Goal: Information Seeking & Learning: Find specific page/section

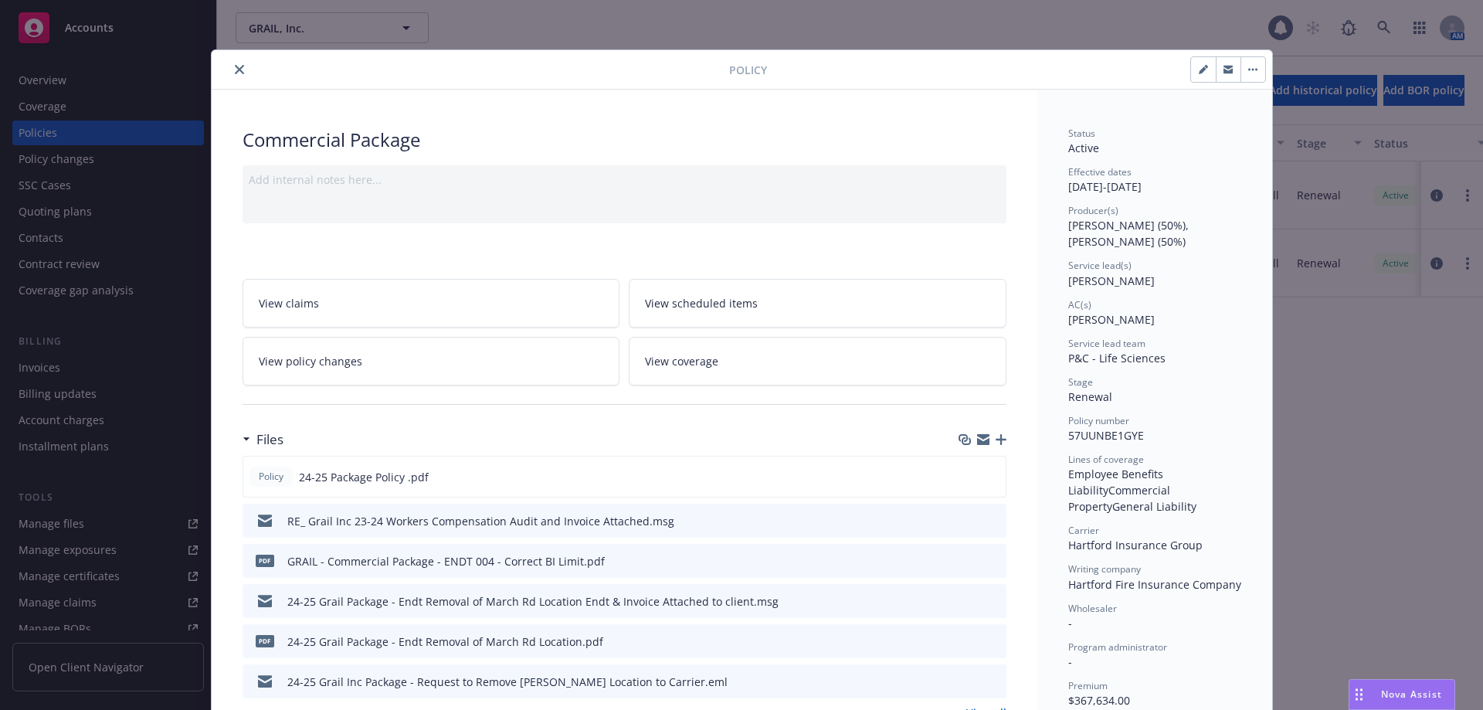
click at [241, 68] on button "close" at bounding box center [239, 69] width 19 height 19
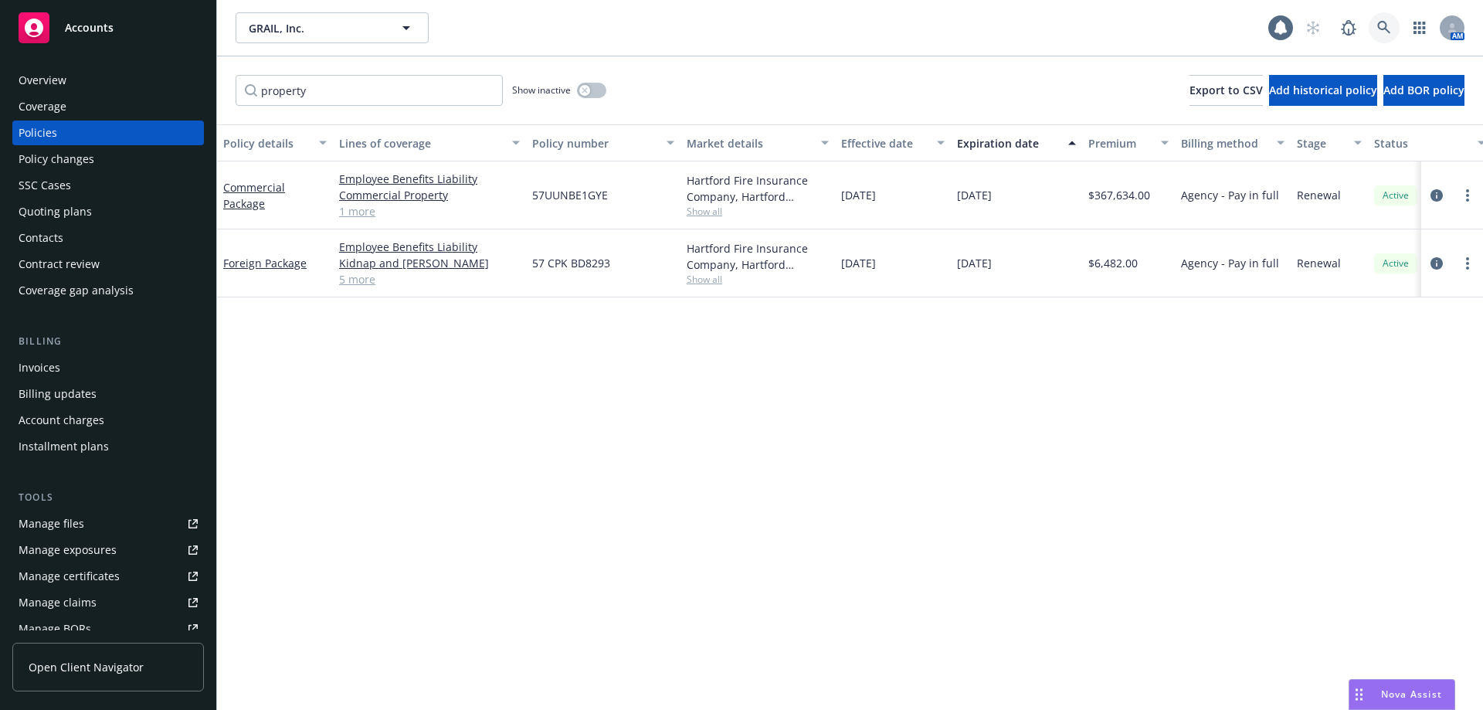
click at [1378, 28] on icon at bounding box center [1385, 28] width 14 height 14
drag, startPoint x: 372, startPoint y: 90, endPoint x: 226, endPoint y: 119, distance: 148.2
click at [226, 119] on div "property Show inactive Export to CSV Add historical policy Add BOR policy" at bounding box center [850, 90] width 1266 height 68
click at [1375, 31] on link at bounding box center [1384, 27] width 31 height 31
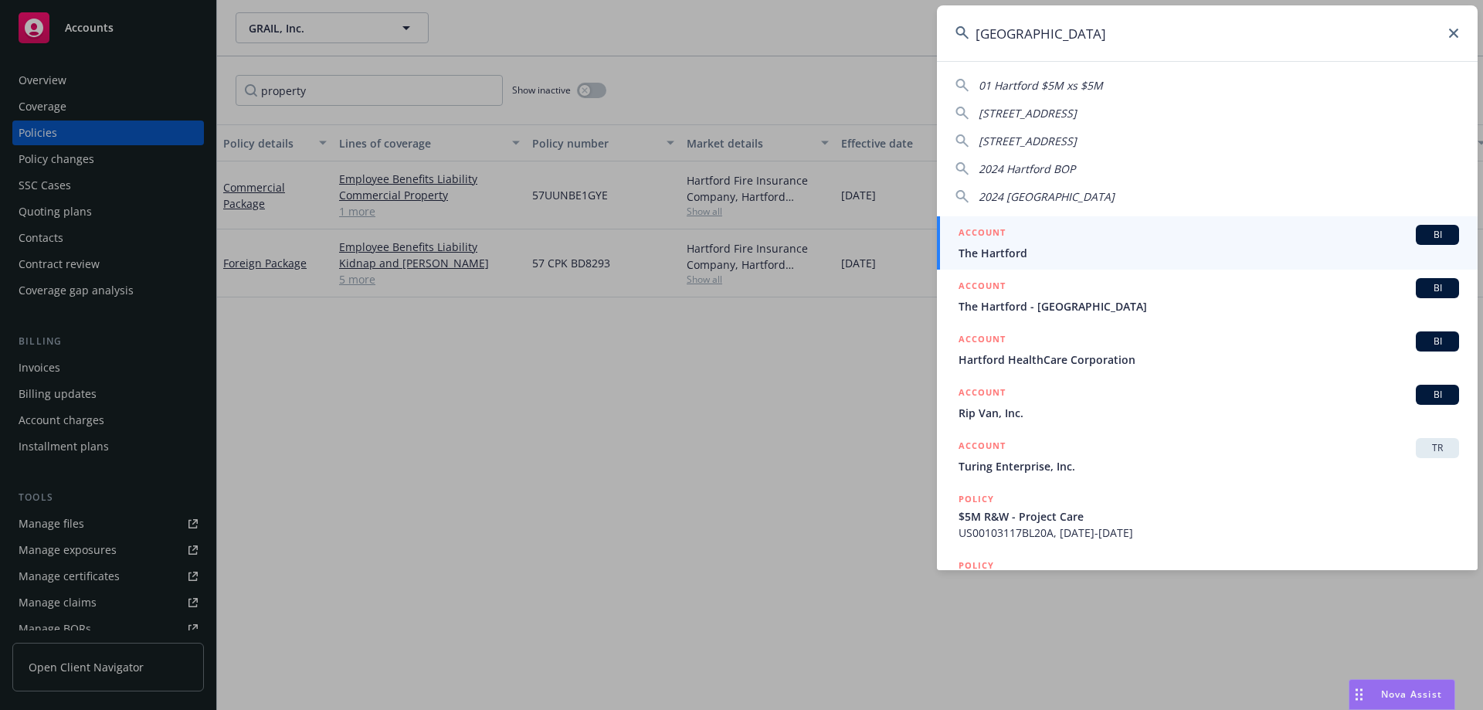
type input "hartford"
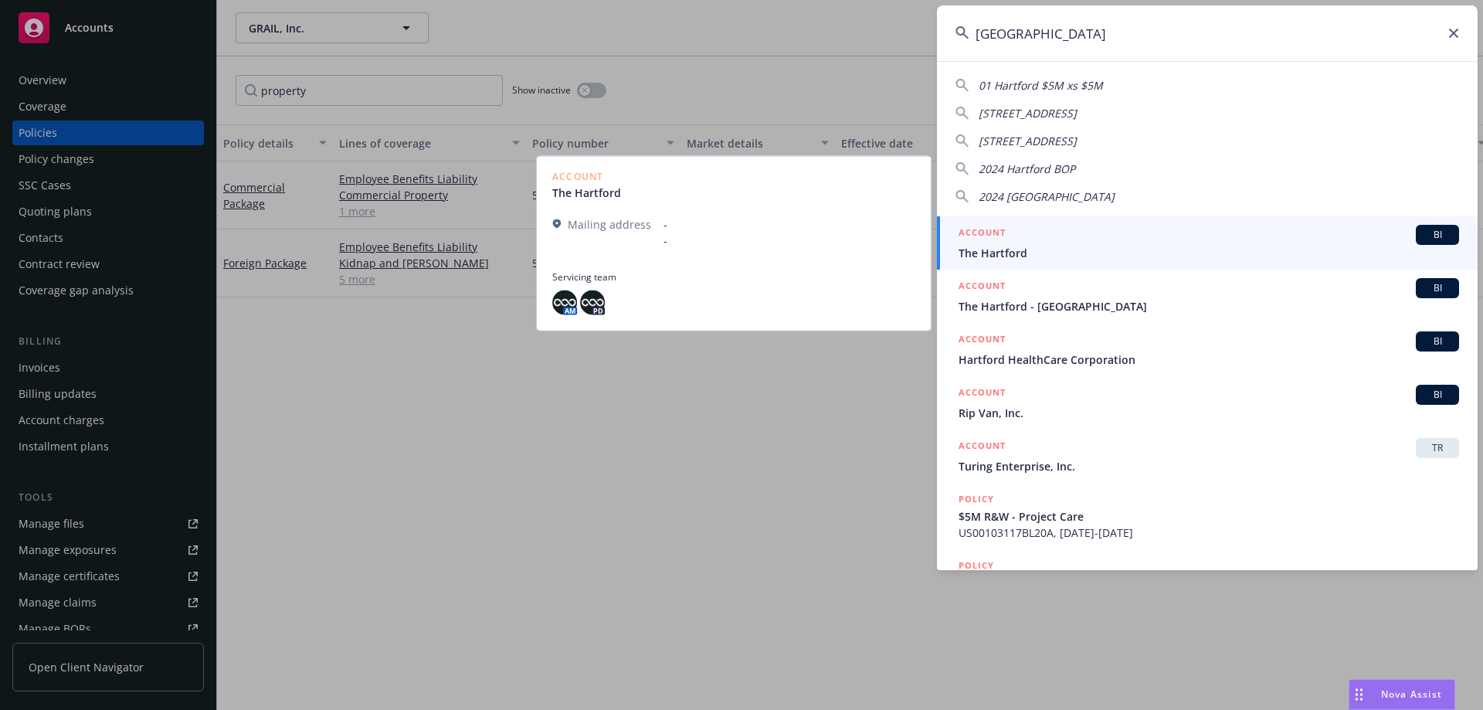
click at [1060, 251] on span "The Hartford" at bounding box center [1209, 253] width 501 height 16
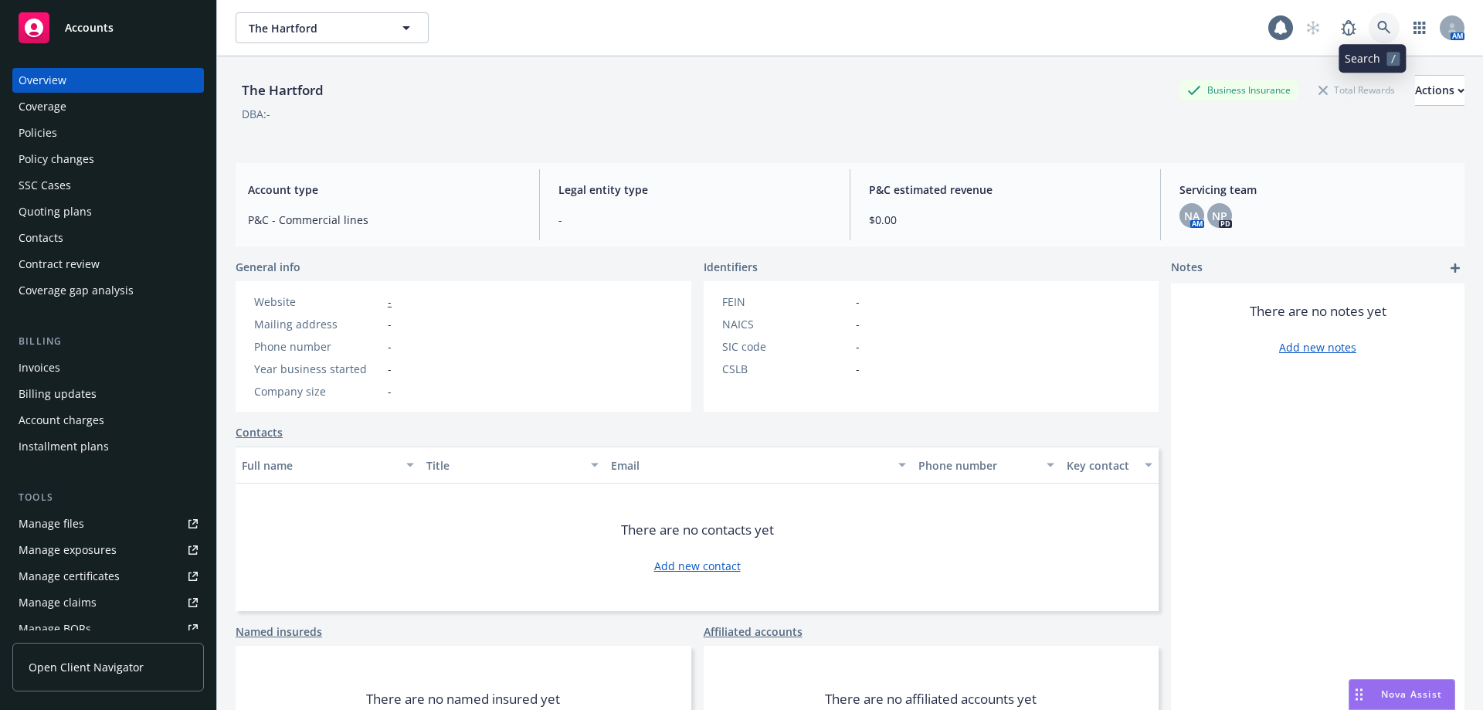
click at [1386, 32] on link at bounding box center [1384, 27] width 31 height 31
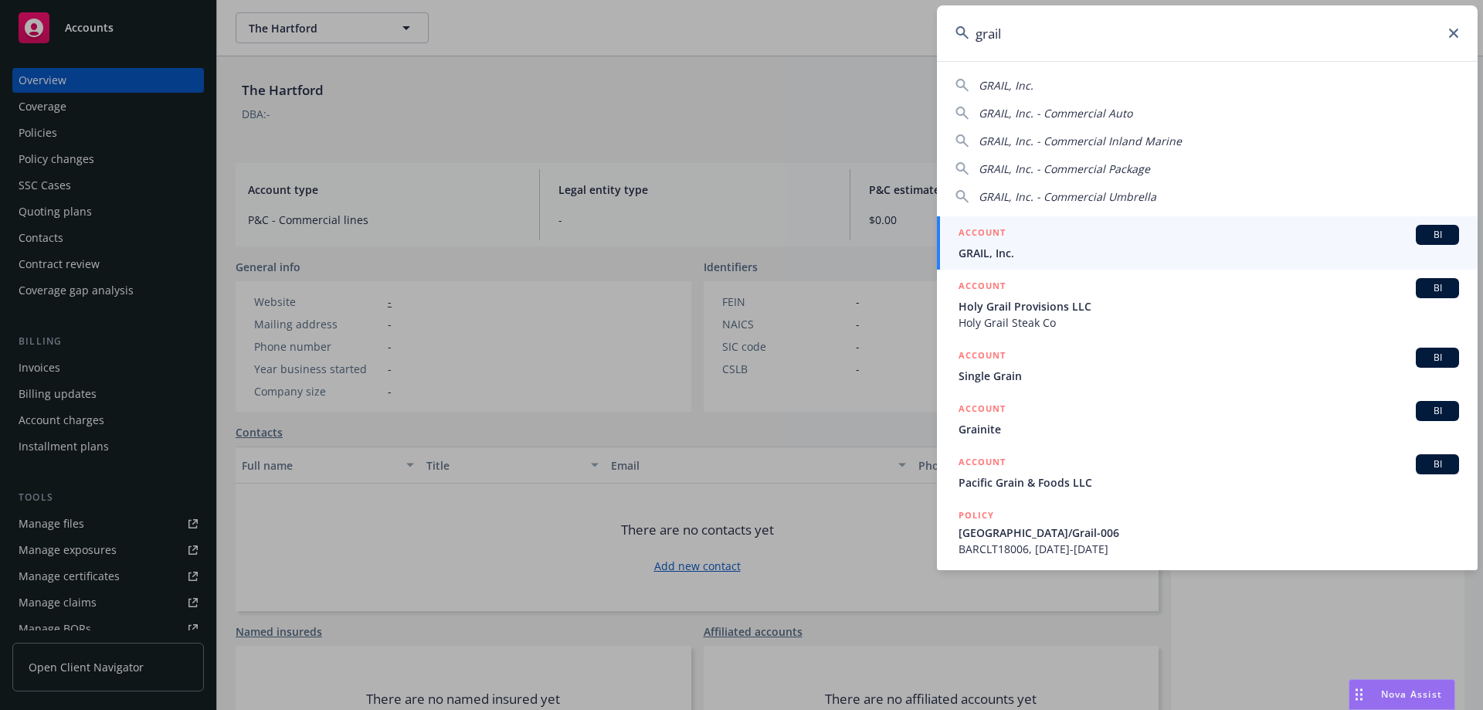
type input "grail"
click at [1065, 239] on div "ACCOUNT BI" at bounding box center [1209, 235] width 501 height 20
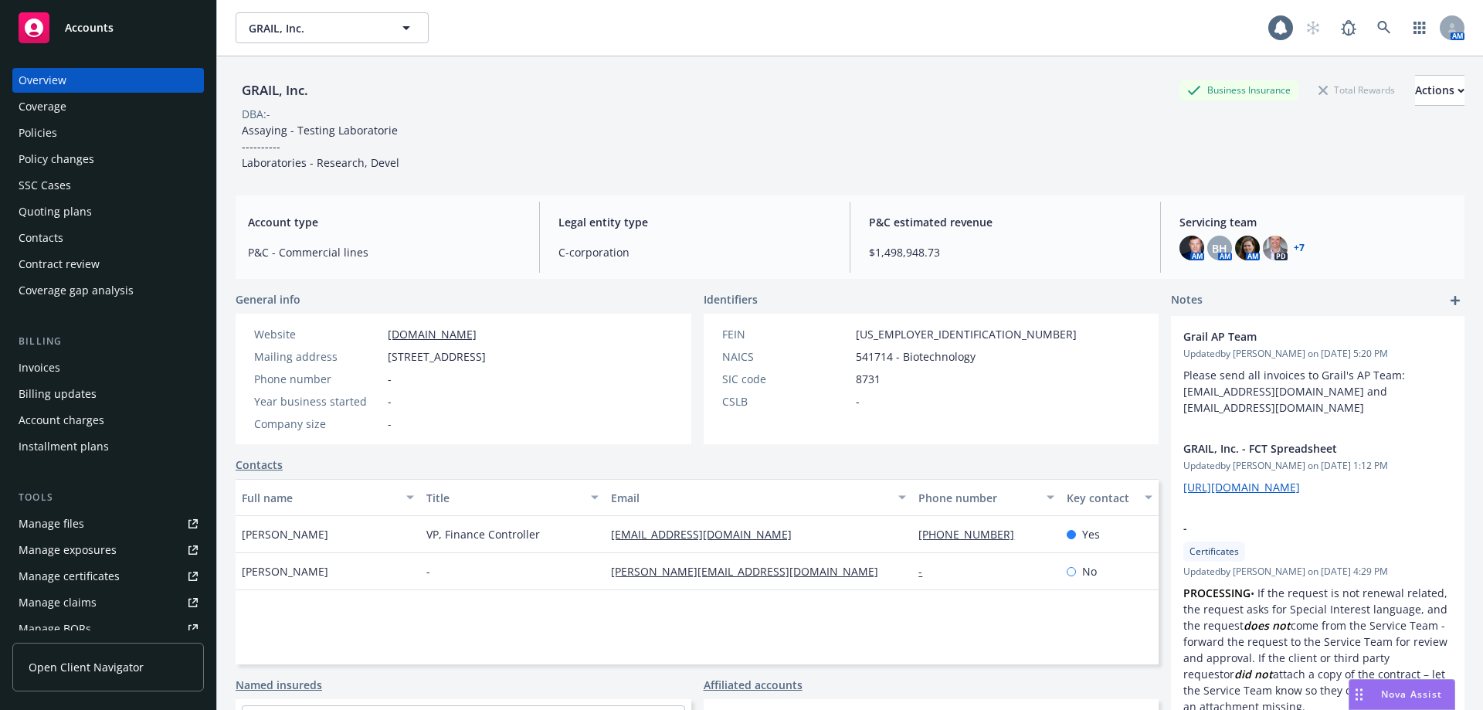
click at [66, 138] on div "Policies" at bounding box center [108, 133] width 179 height 25
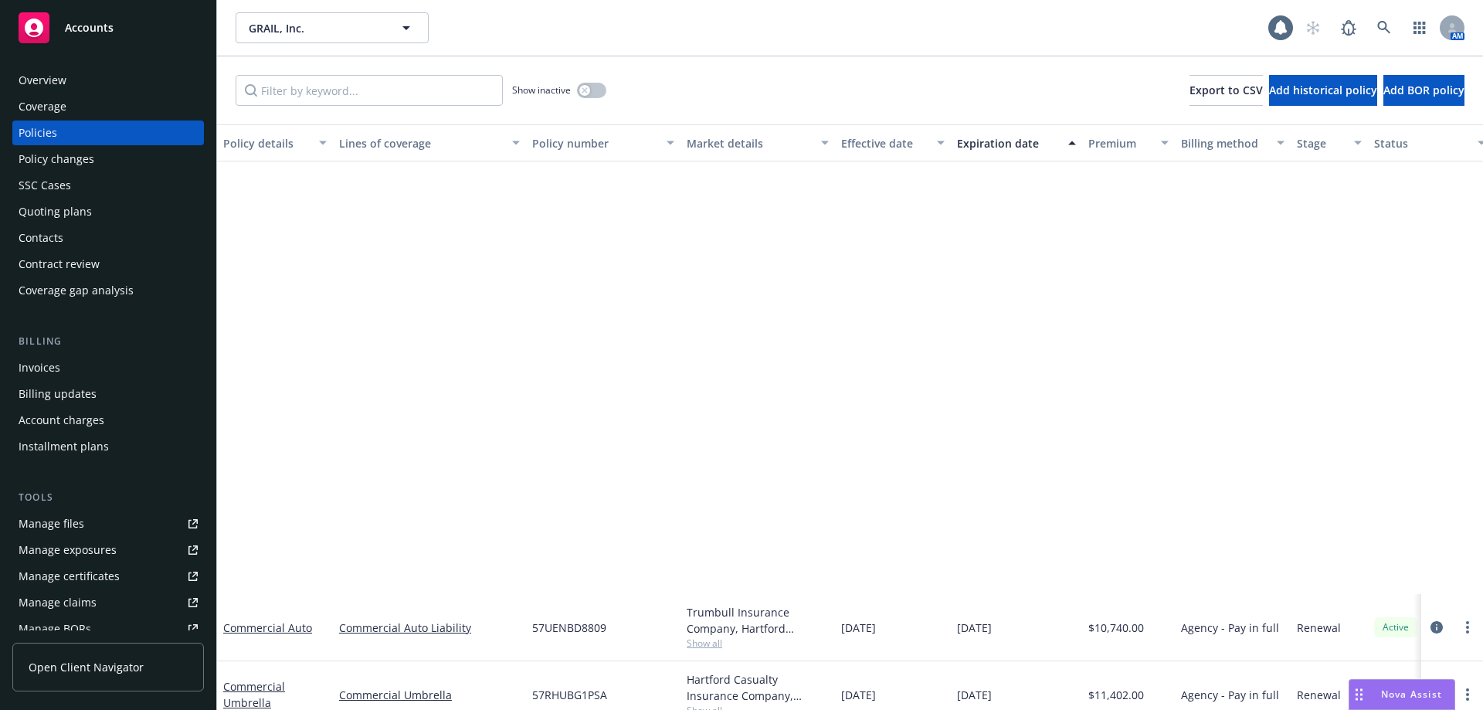
scroll to position [502, 0]
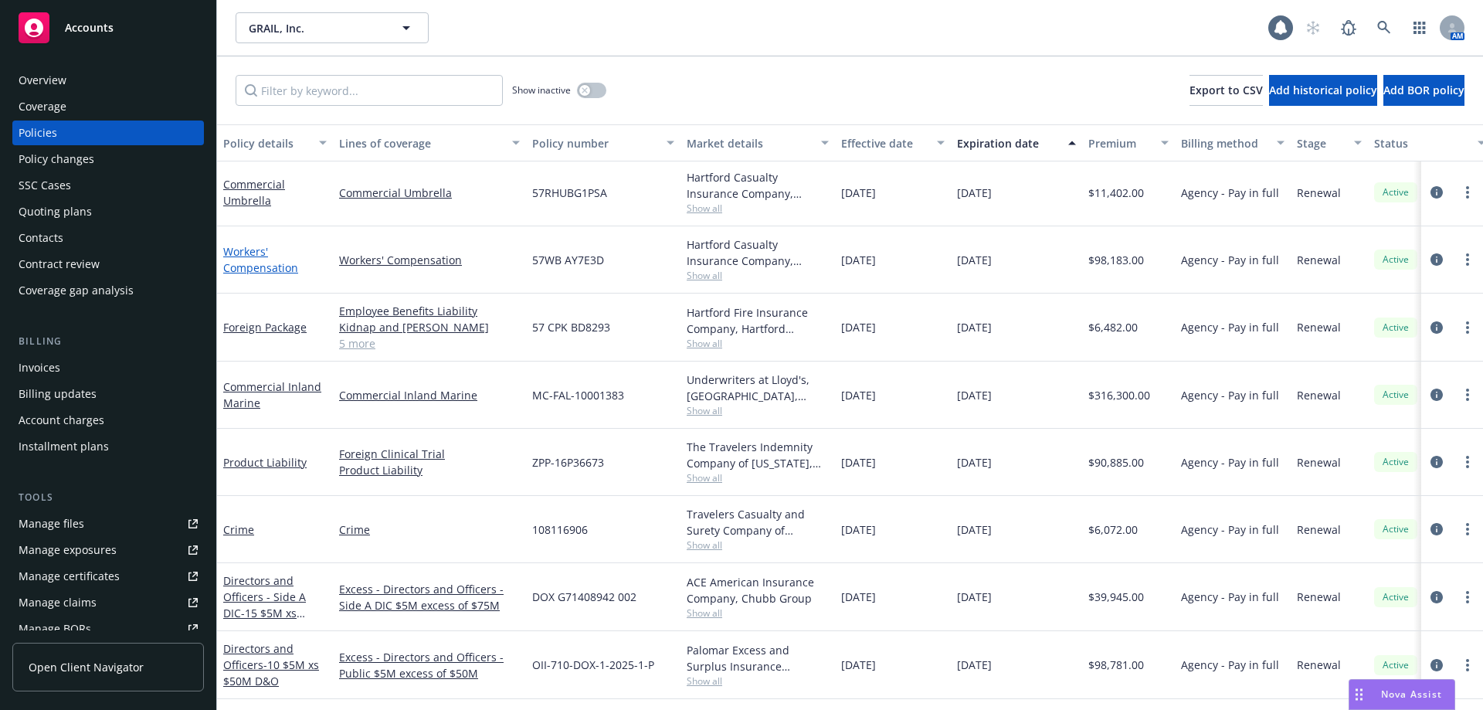
click at [240, 261] on link "Workers' Compensation" at bounding box center [260, 259] width 75 height 31
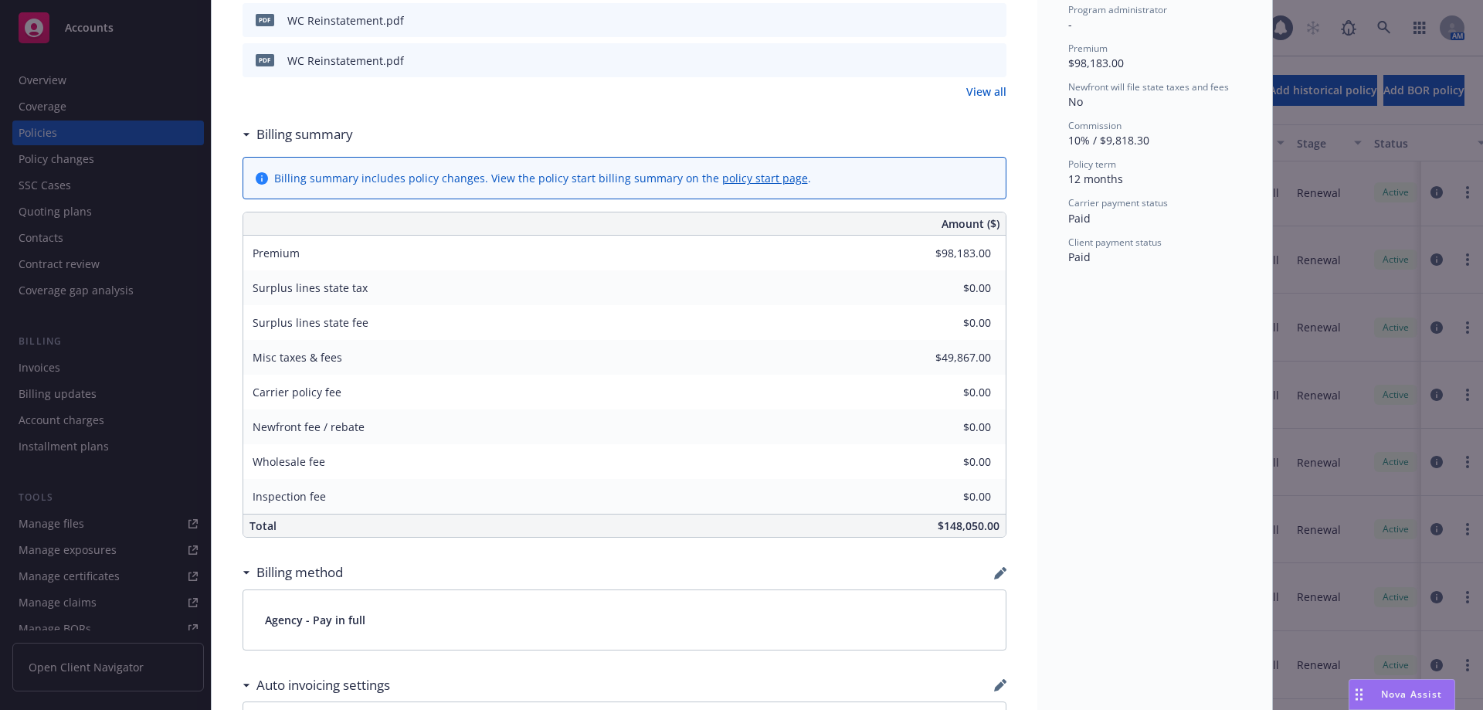
scroll to position [1242, 0]
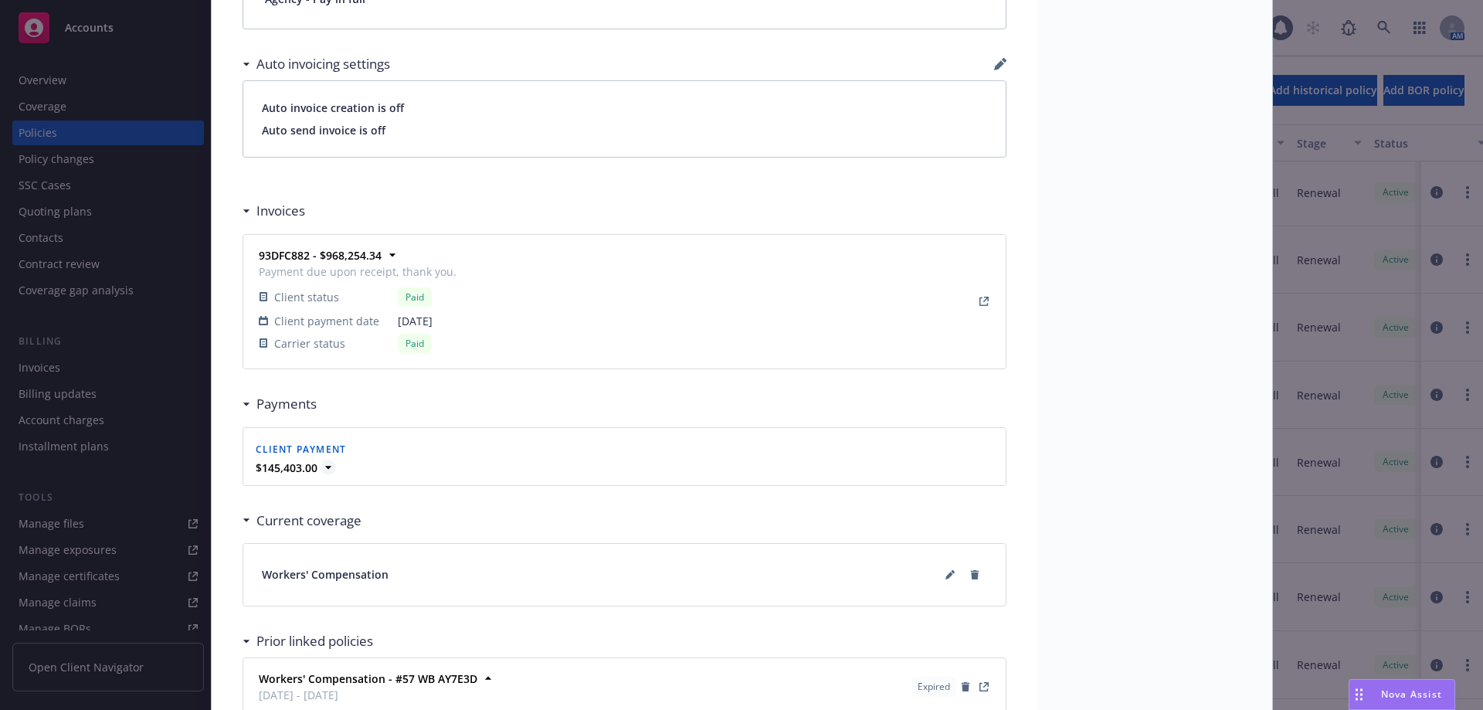
click at [323, 470] on icon at bounding box center [328, 467] width 15 height 15
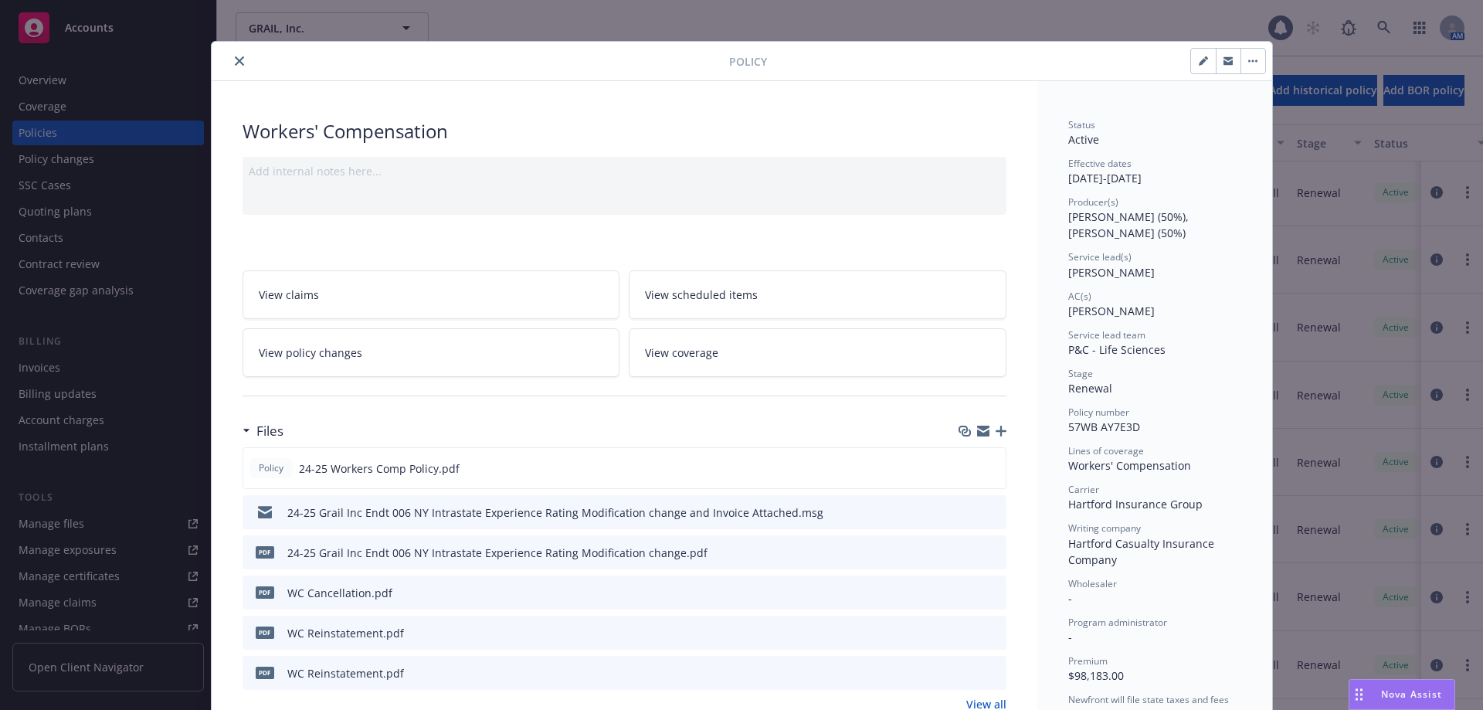
scroll to position [0, 0]
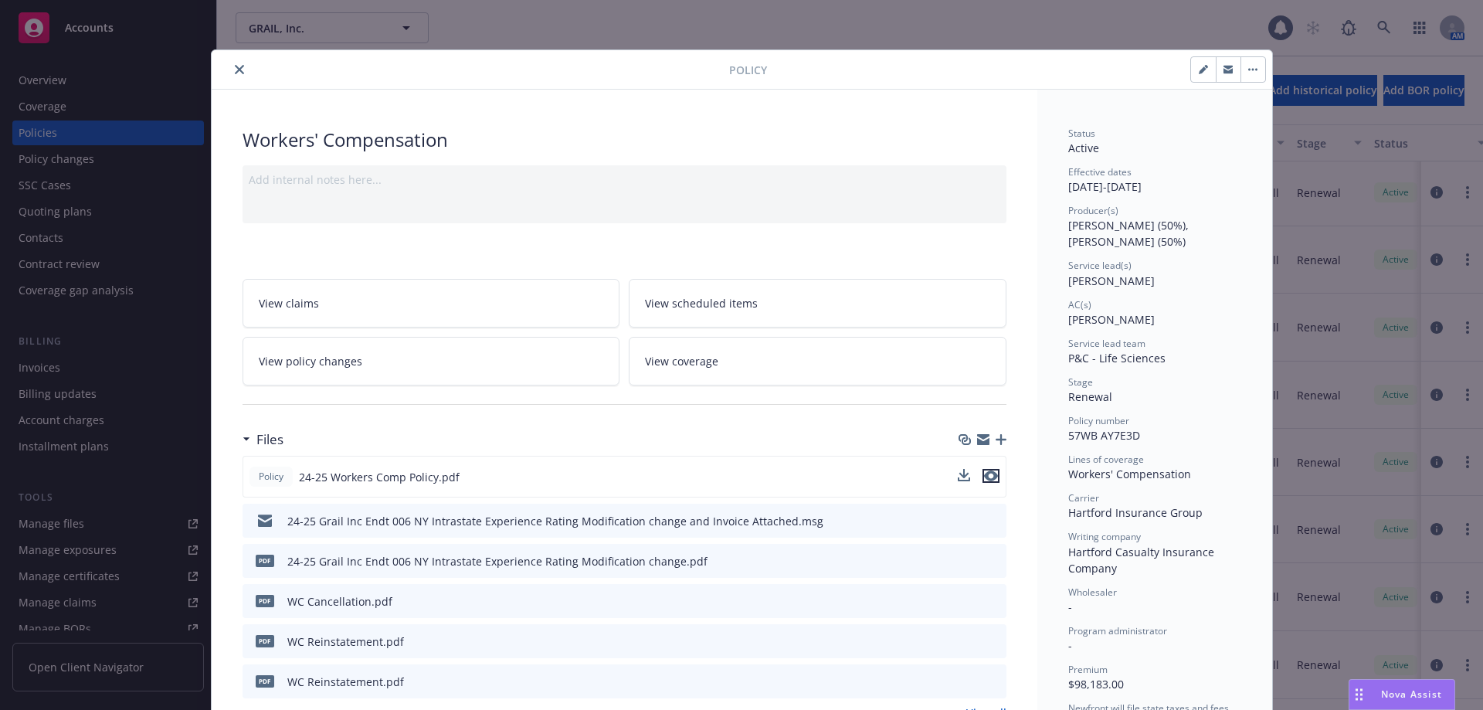
click at [986, 475] on icon "preview file" at bounding box center [991, 476] width 14 height 11
click at [987, 559] on icon "preview file" at bounding box center [992, 560] width 14 height 11
click at [236, 68] on icon "close" at bounding box center [239, 69] width 9 height 9
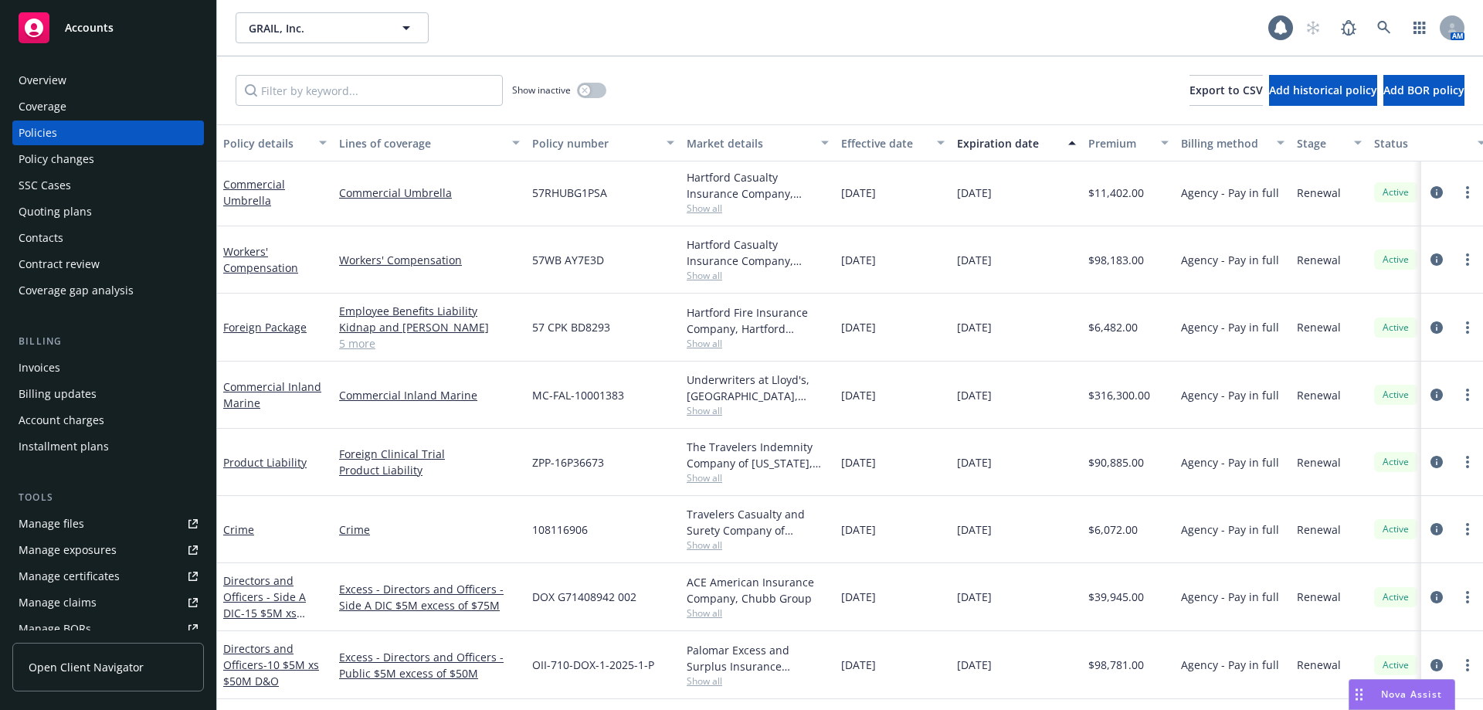
click at [62, 208] on div "Quoting plans" at bounding box center [55, 211] width 73 height 25
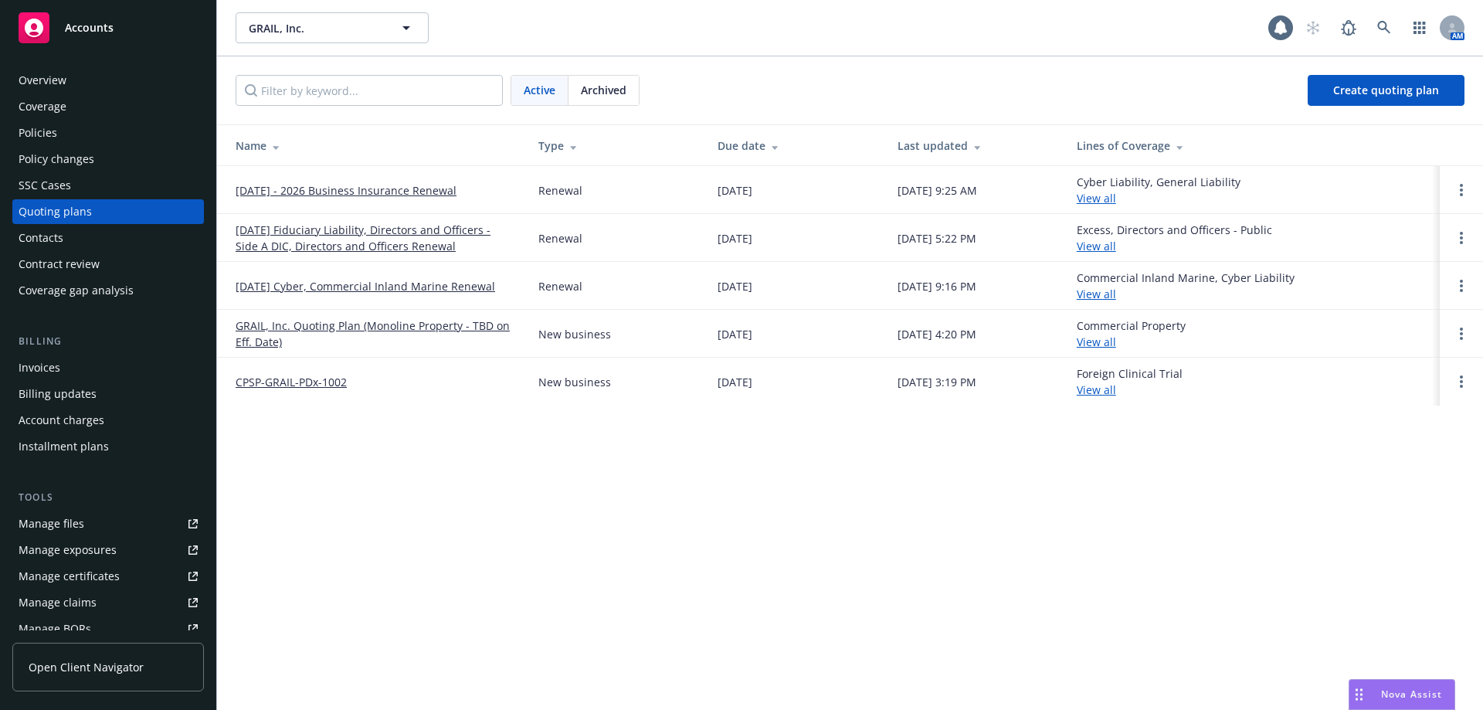
click at [342, 192] on link "09/01/2025 - 2026 Business Insurance Renewal" at bounding box center [346, 190] width 221 height 16
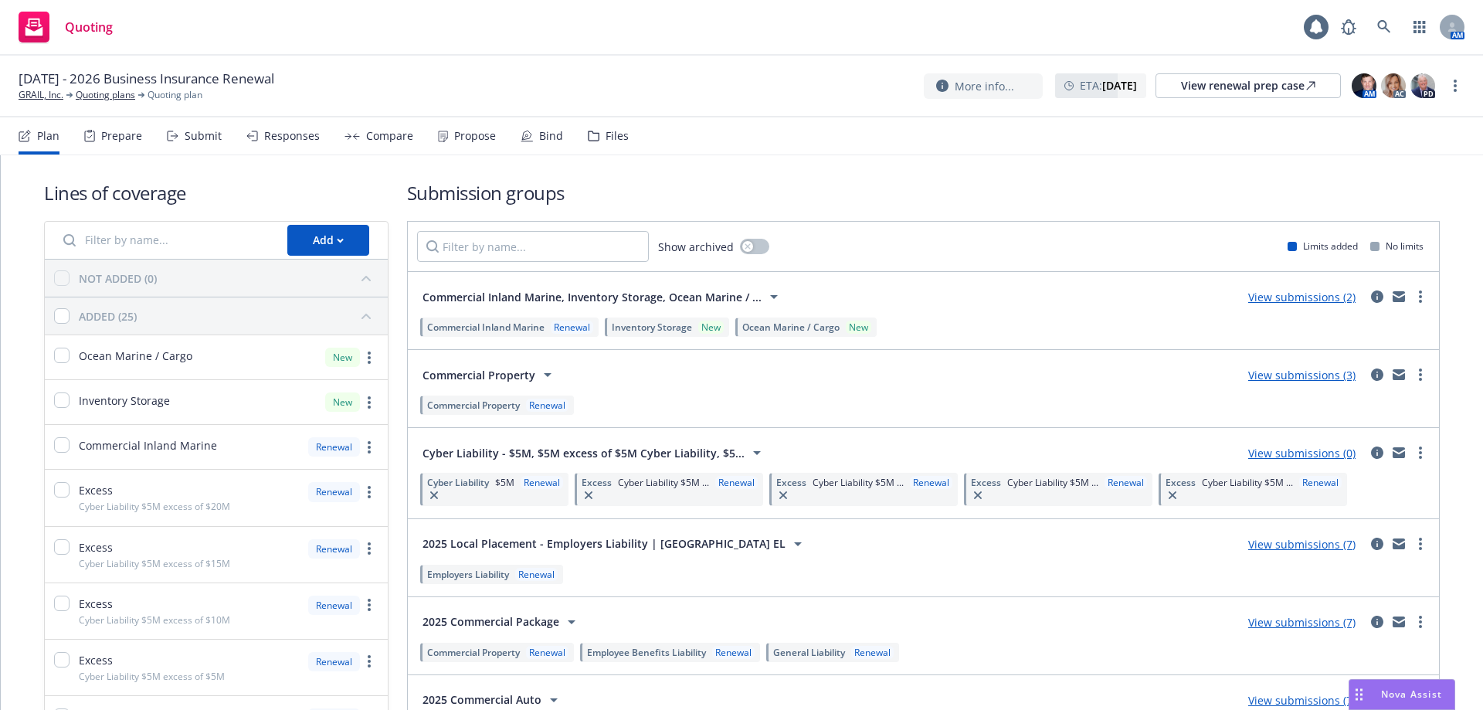
click at [618, 141] on div "Files" at bounding box center [617, 136] width 23 height 12
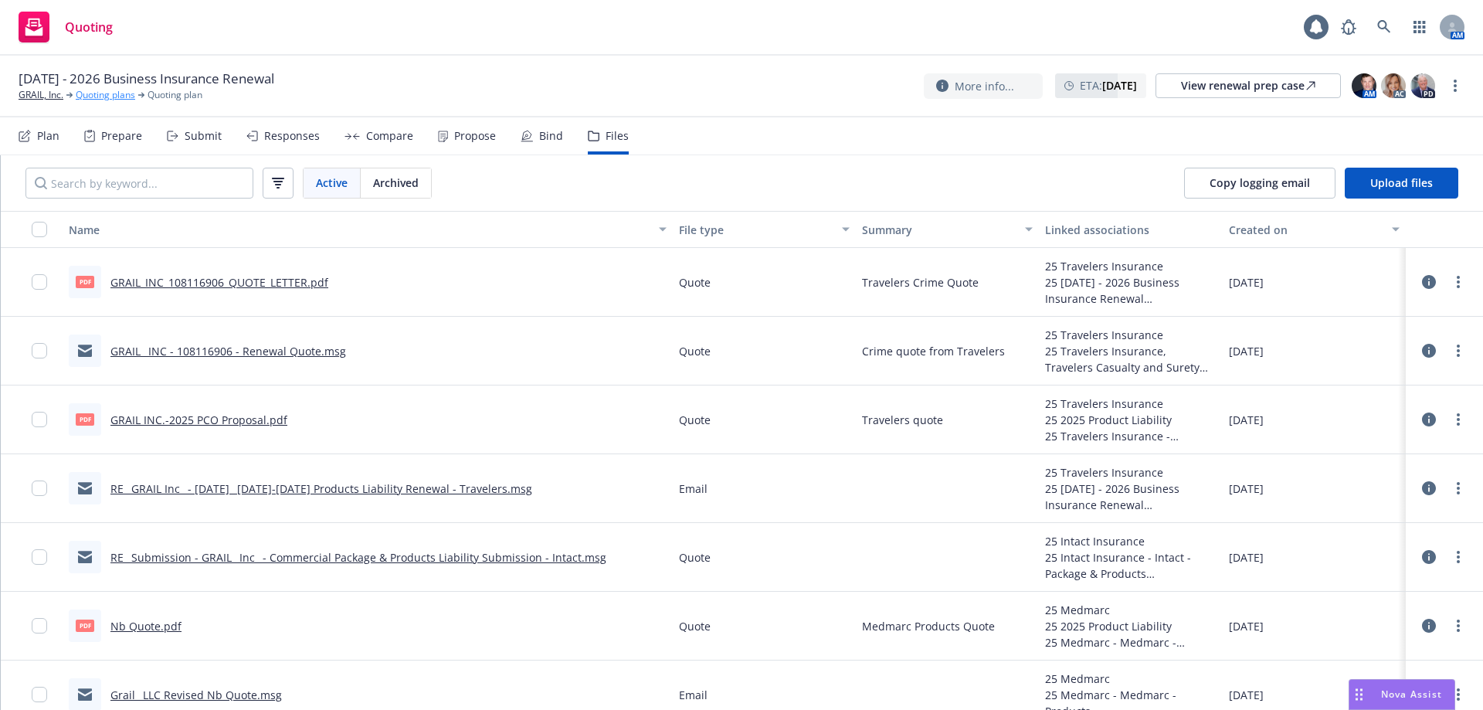
click at [116, 94] on link "Quoting plans" at bounding box center [105, 95] width 59 height 14
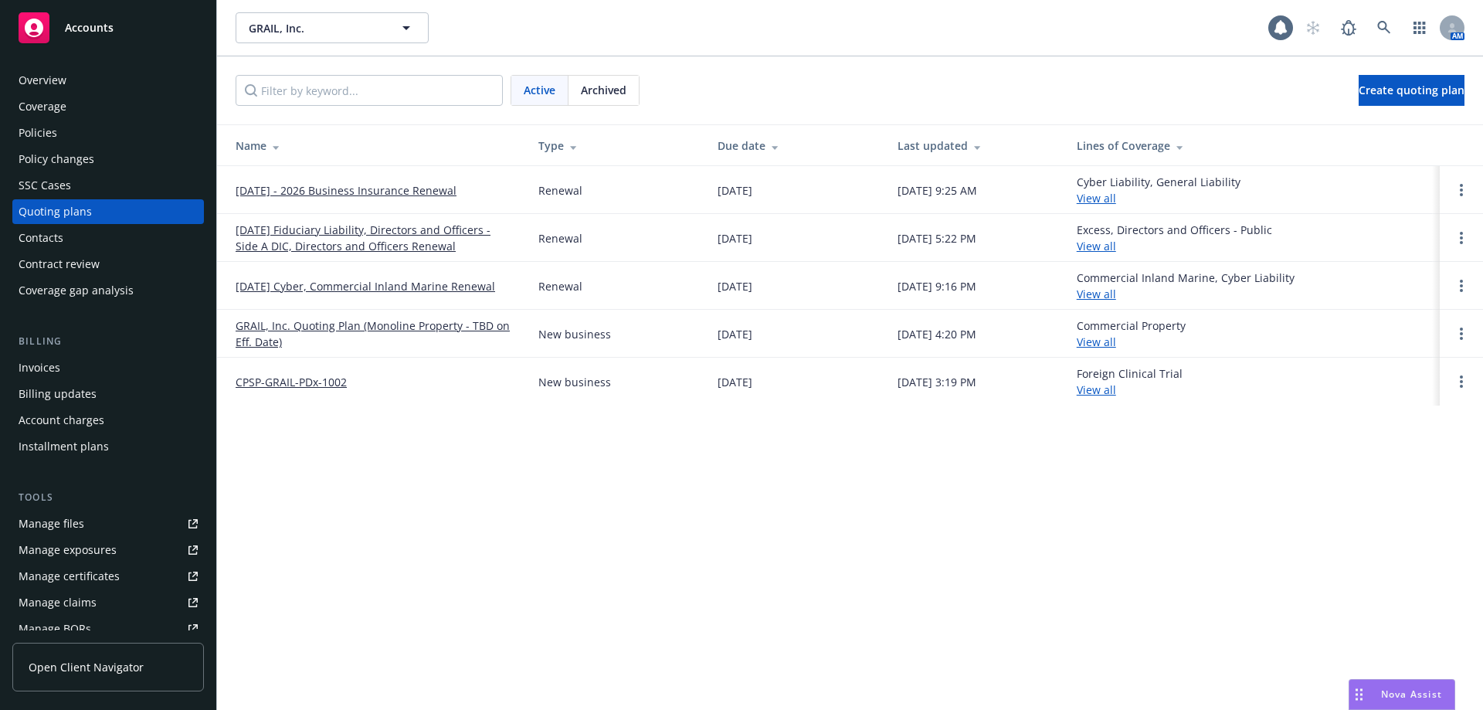
click at [599, 92] on span "Archived" at bounding box center [604, 90] width 46 height 16
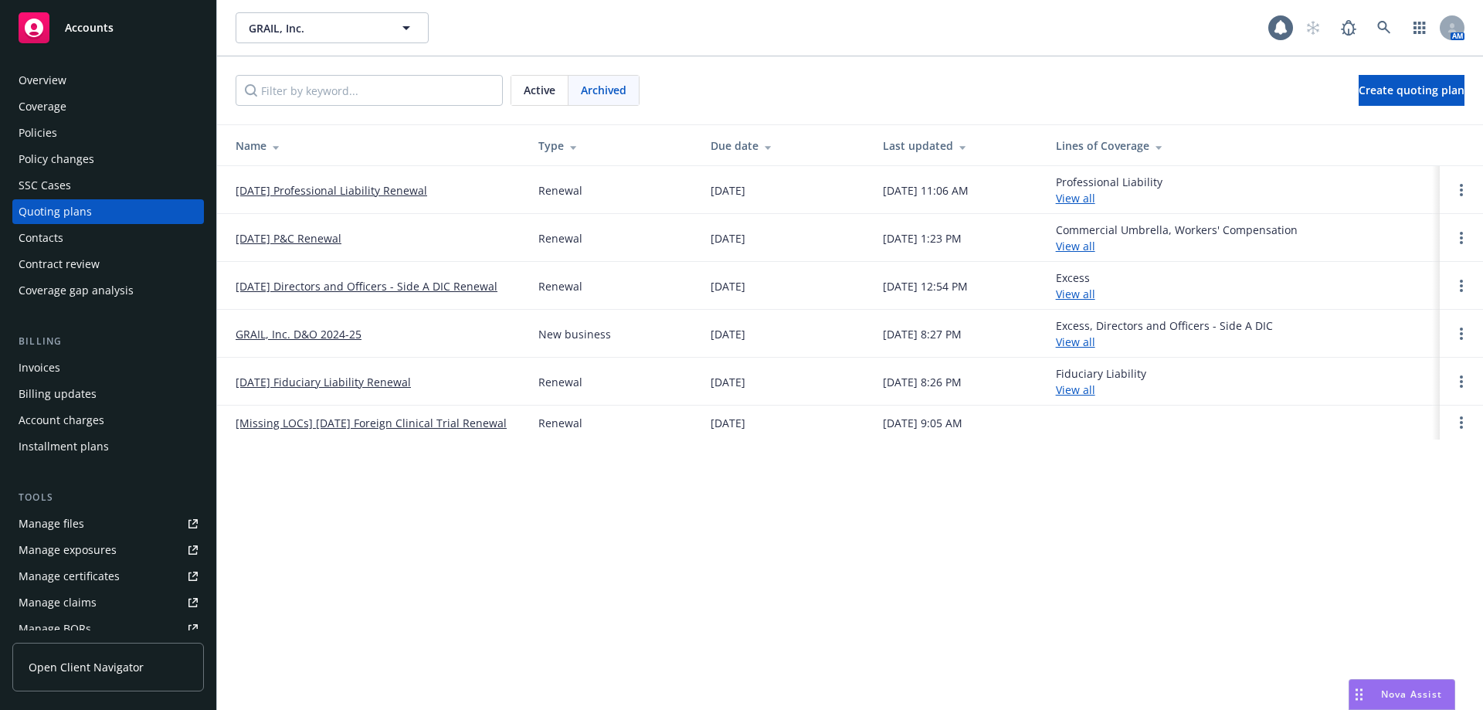
click at [488, 547] on div "GRAIL, Inc. GRAIL, Inc. 1 AM Active Archived Create quoting plan Name Type Due …" at bounding box center [850, 355] width 1266 height 710
click at [335, 235] on link "09/01/24 P&C Renewal" at bounding box center [289, 238] width 106 height 16
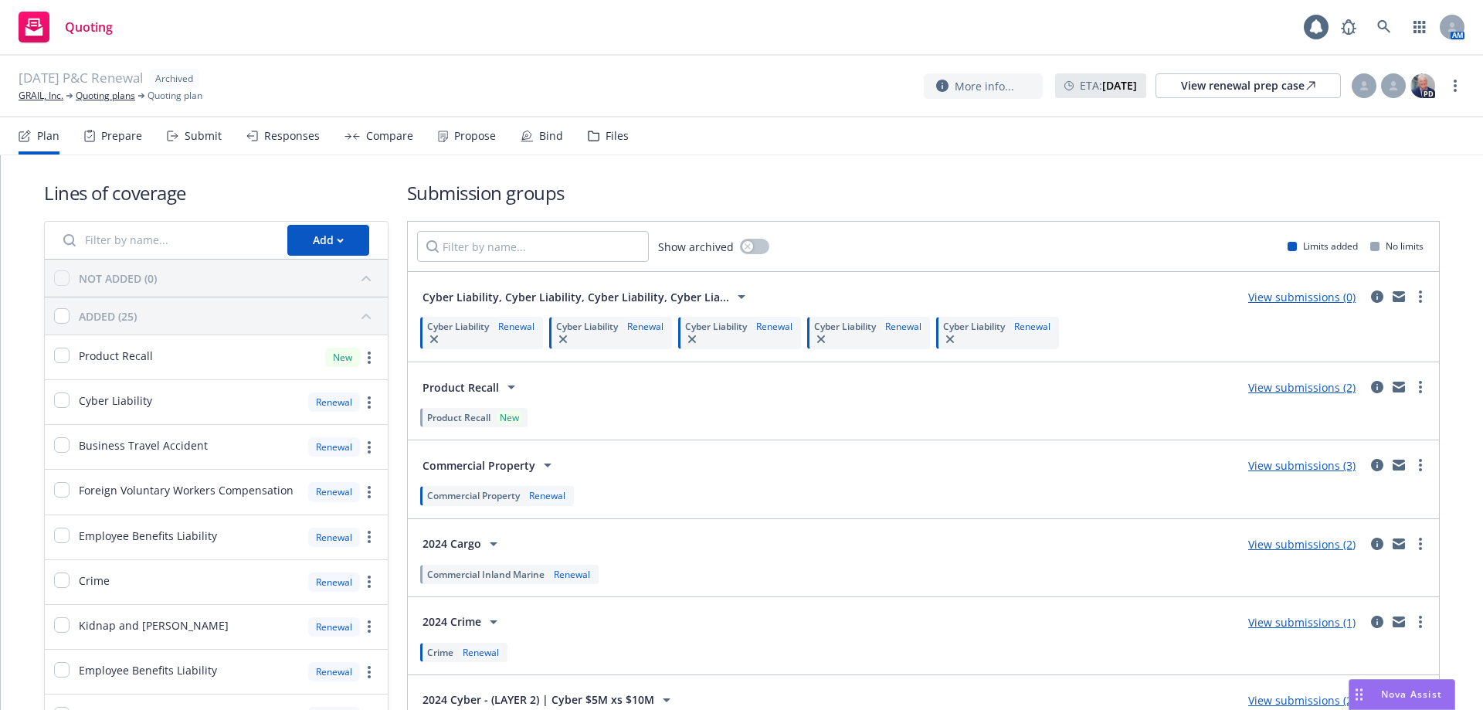
click at [576, 143] on div "Plan Prepare Submit Responses Compare Propose Bind Files" at bounding box center [324, 135] width 610 height 37
click at [606, 139] on div "Files" at bounding box center [617, 136] width 23 height 12
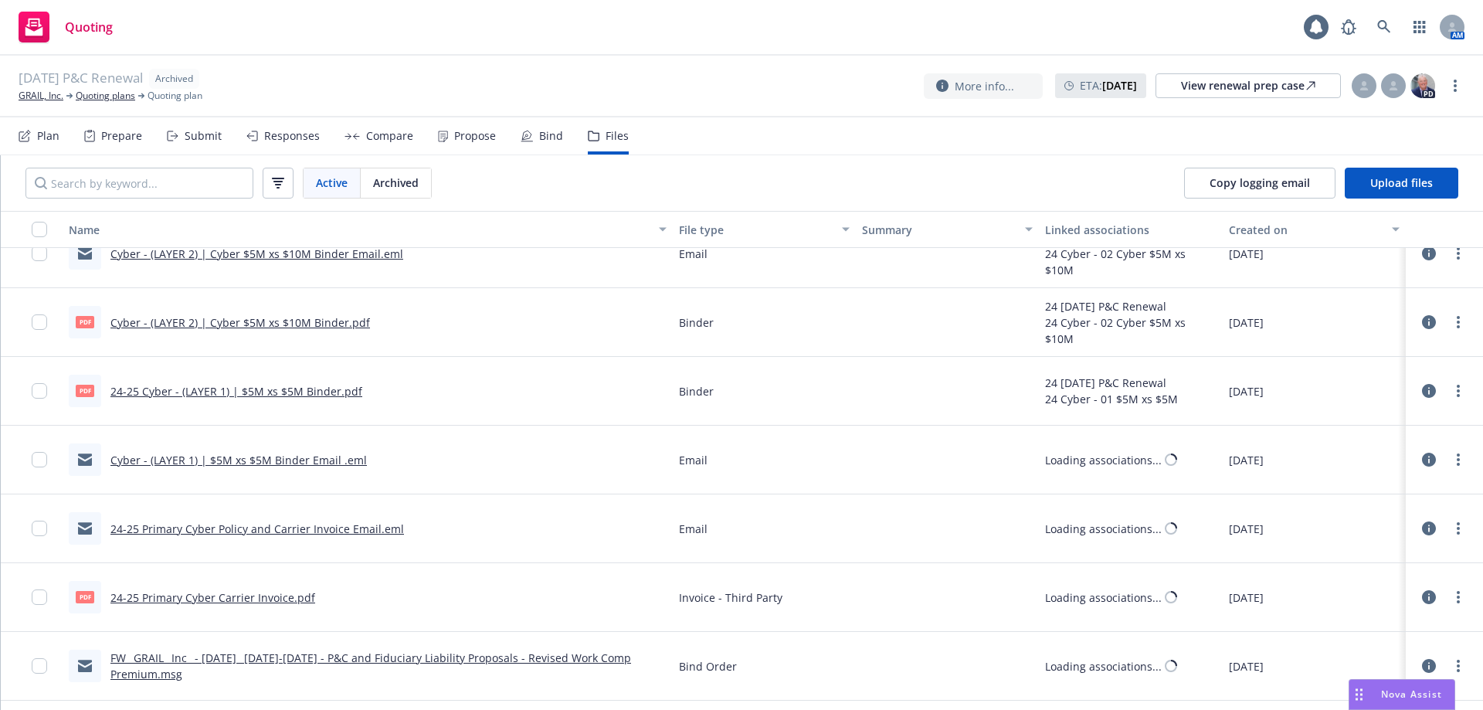
scroll to position [874, 0]
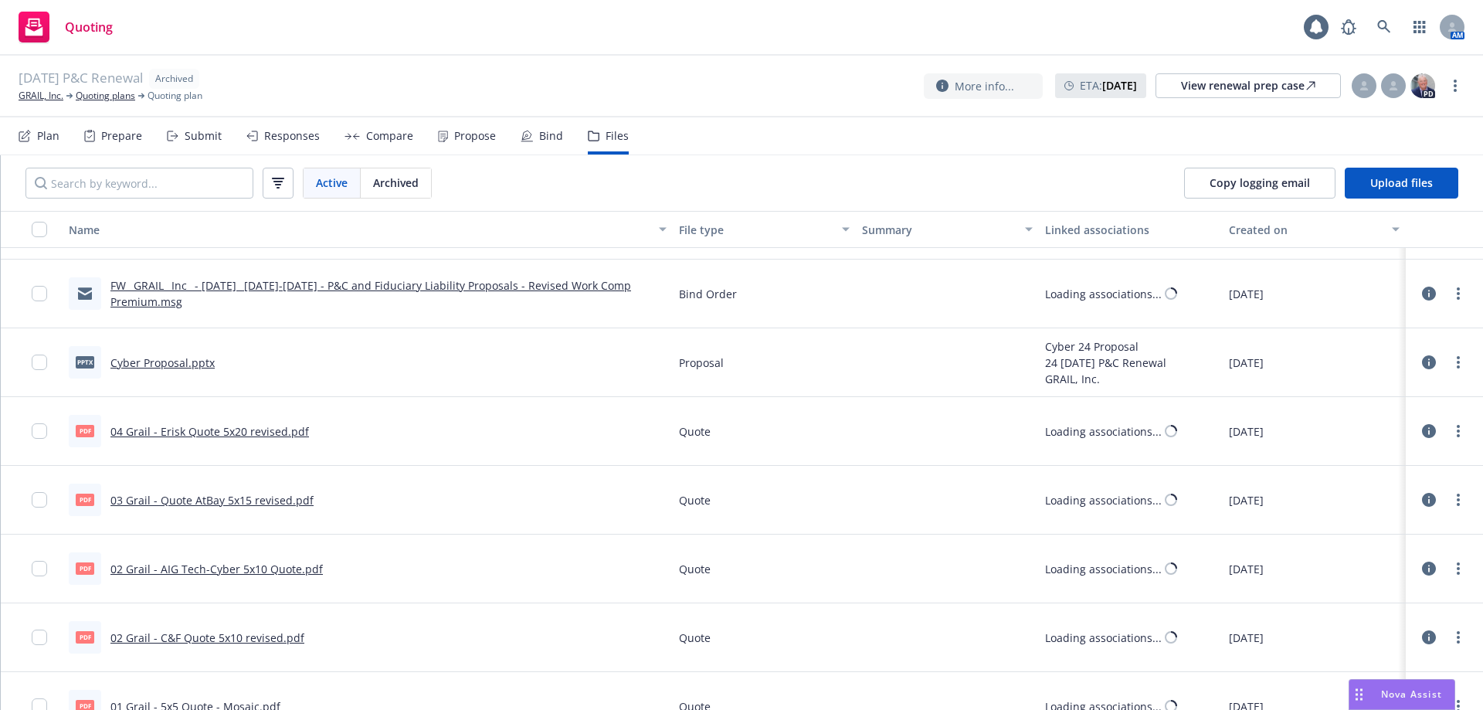
click at [485, 287] on link "FW_ GRAIL_ Inc_ - September 1_ 2024-2025 - P&C and Fiduciary Liability Proposal…" at bounding box center [370, 293] width 521 height 31
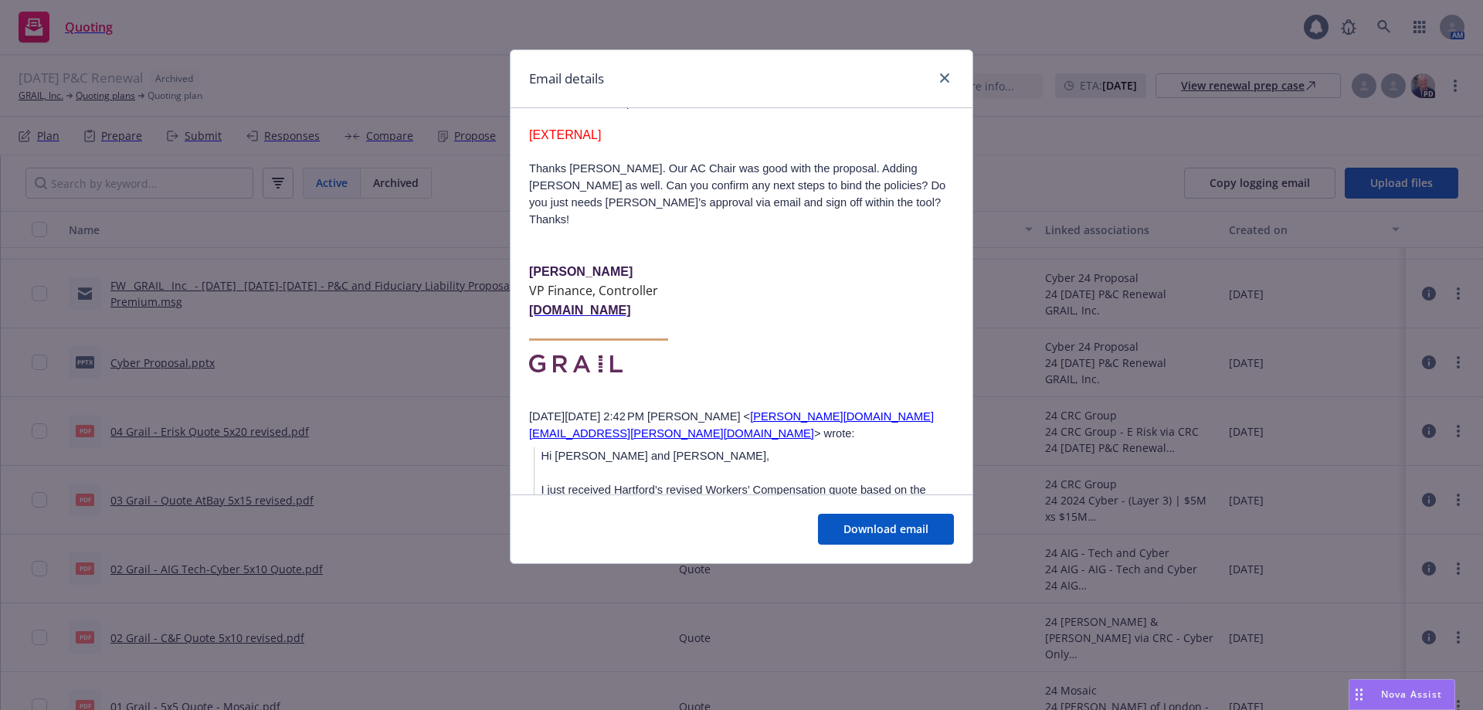
scroll to position [1910, 0]
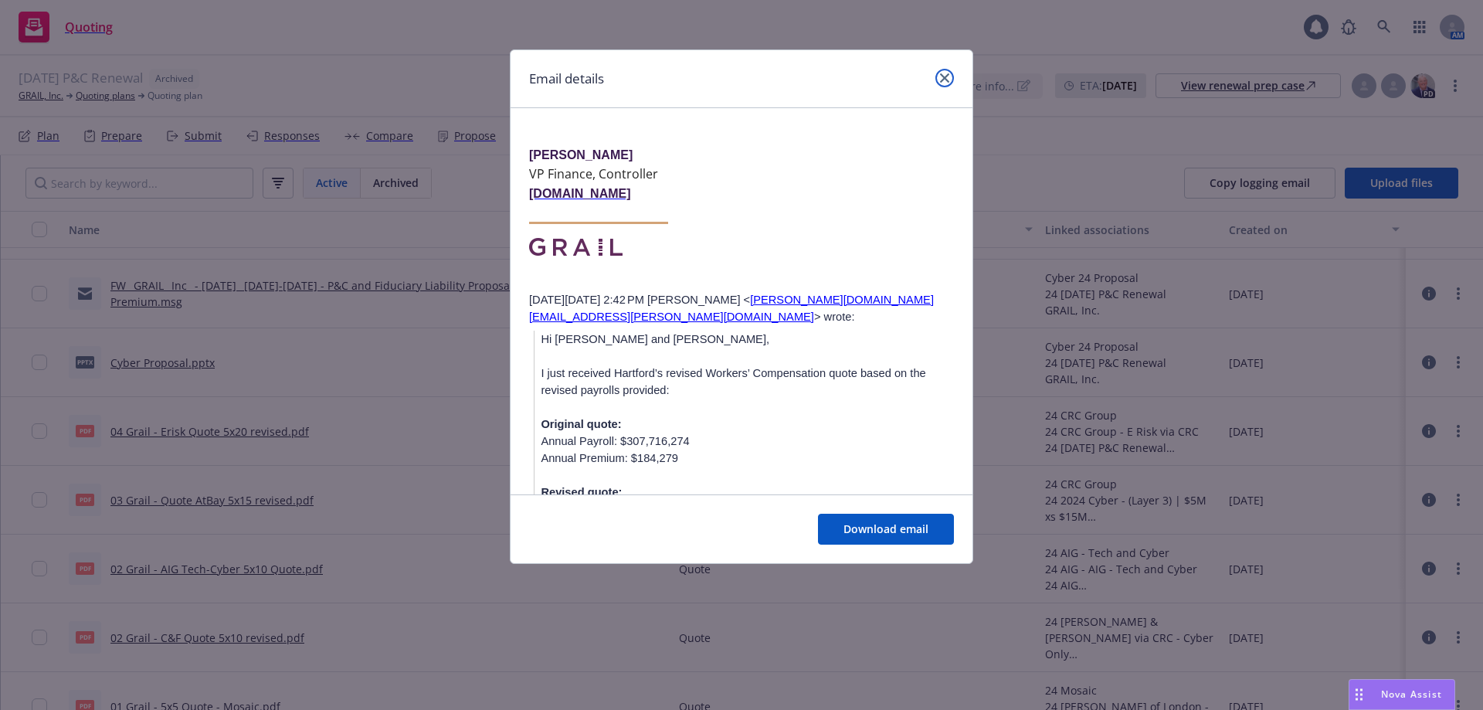
click at [944, 80] on icon "close" at bounding box center [944, 77] width 9 height 9
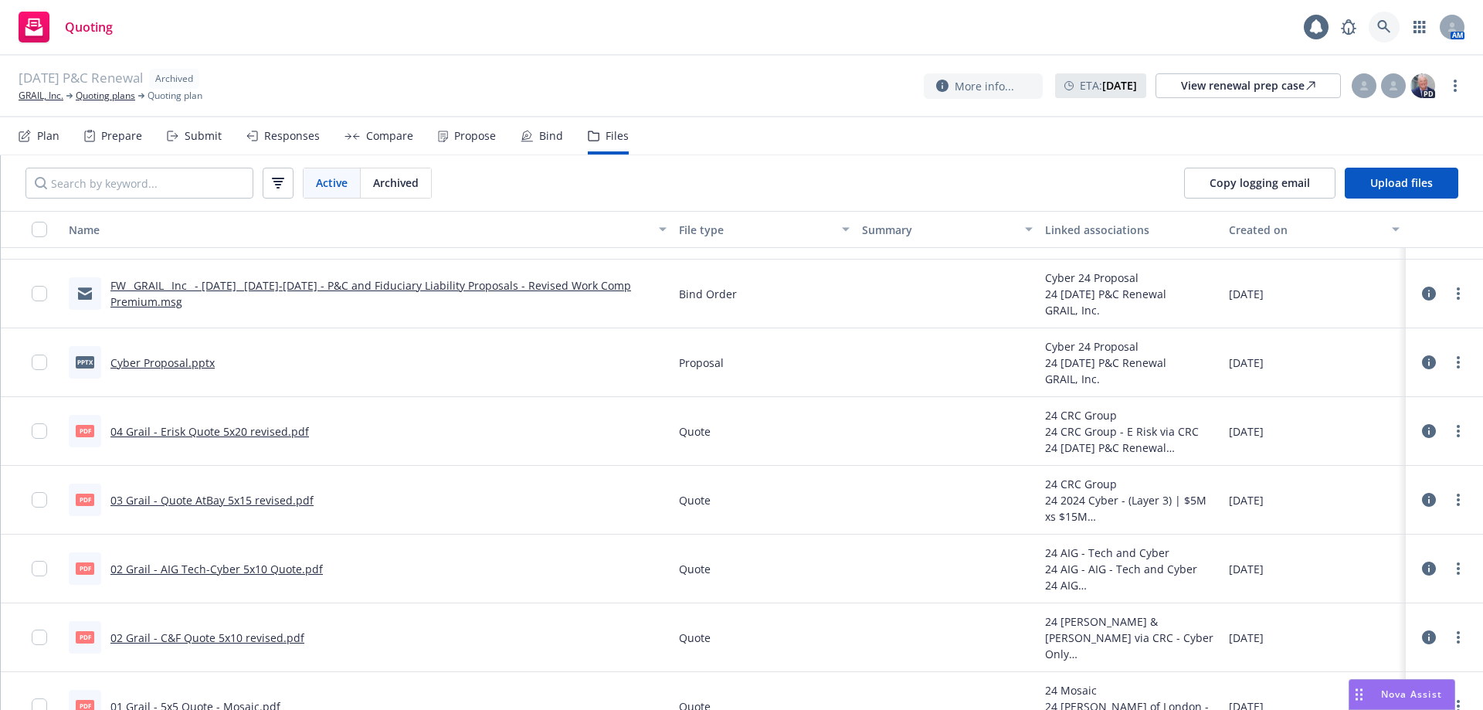
click at [1379, 25] on icon at bounding box center [1384, 26] width 13 height 13
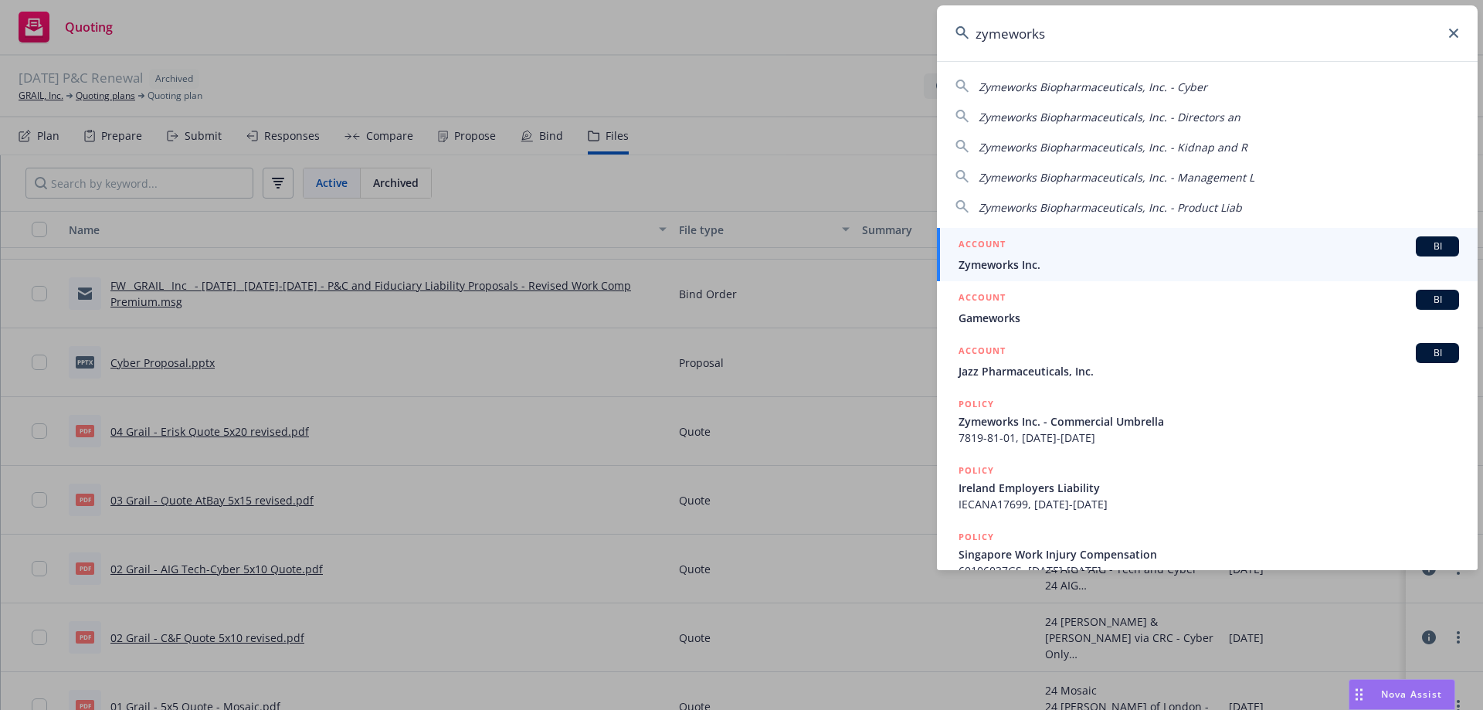
type input "zymeworks"
click at [1093, 265] on span "Zymeworks Inc." at bounding box center [1209, 265] width 501 height 16
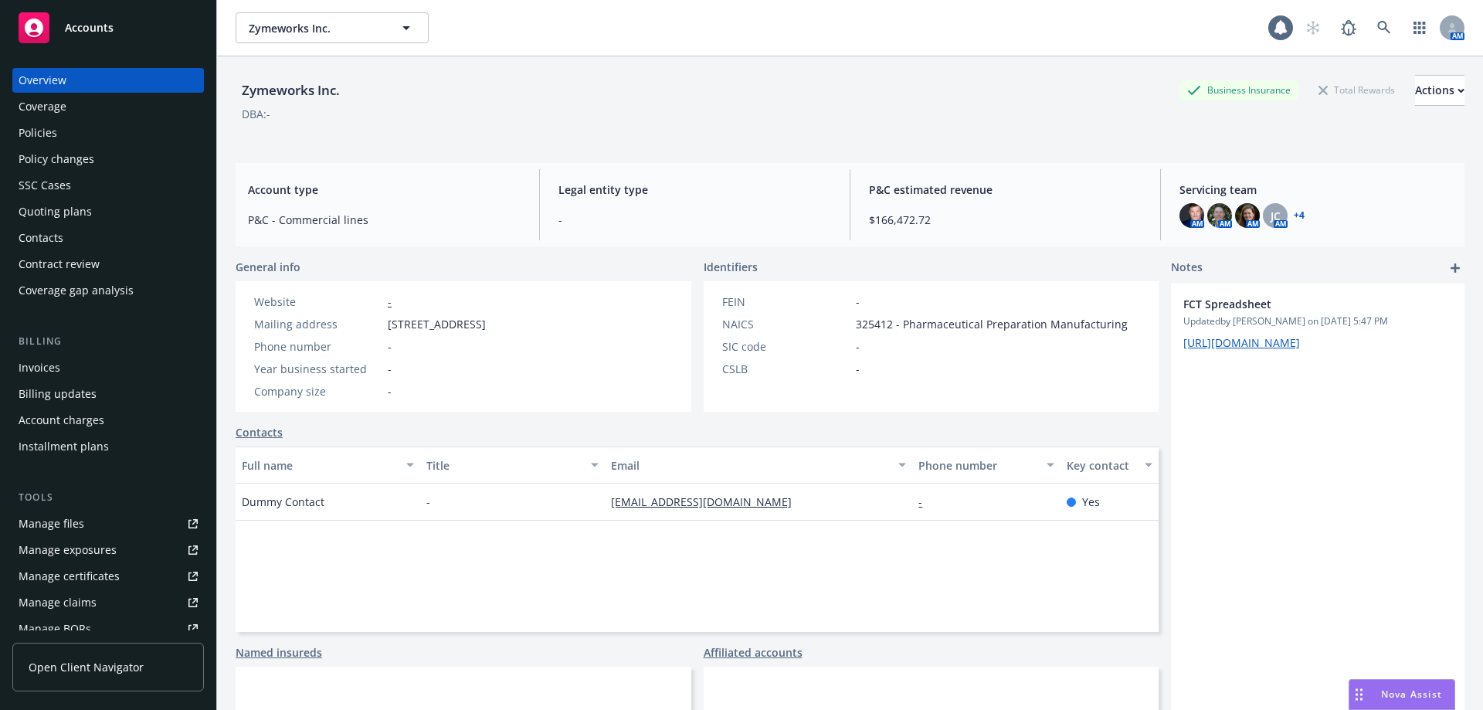
click at [73, 135] on div "Policies" at bounding box center [108, 133] width 179 height 25
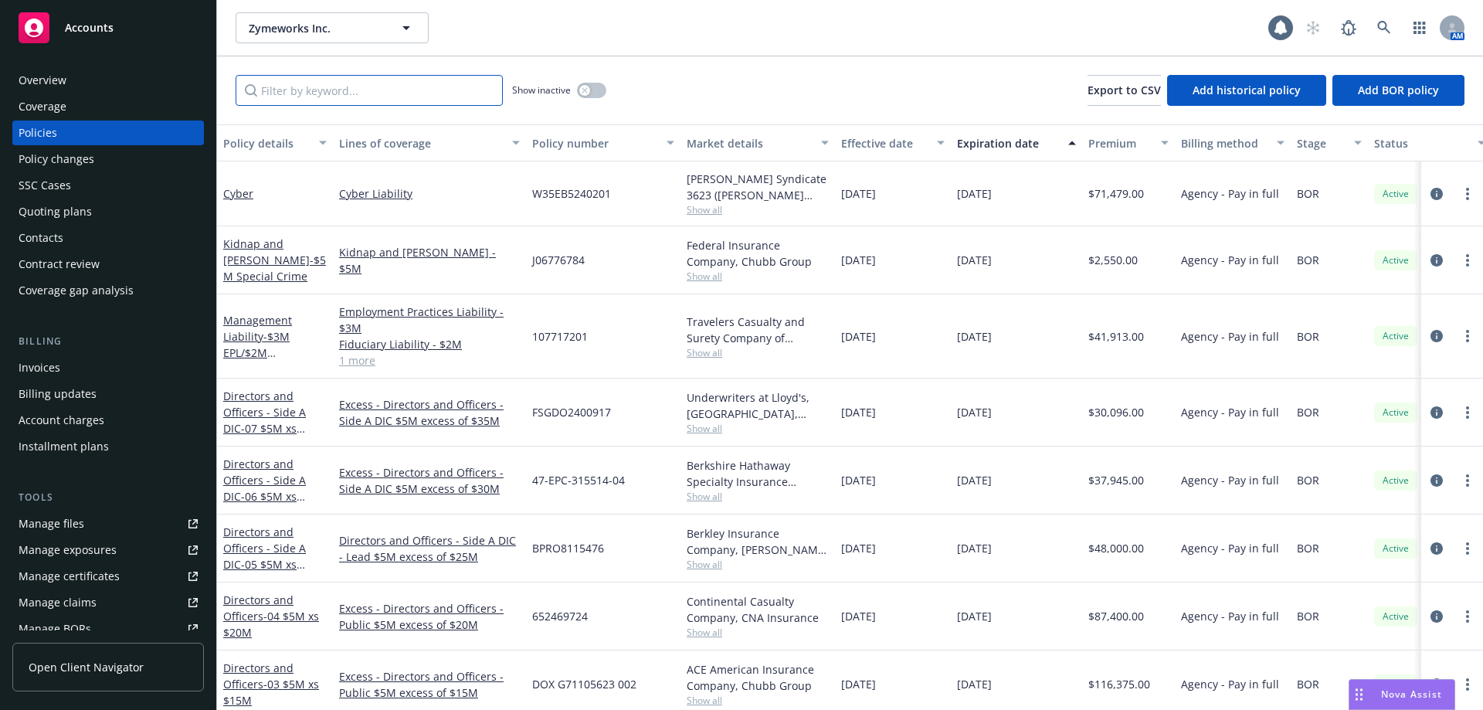
click at [345, 90] on input "Filter by keyword..." at bounding box center [369, 90] width 267 height 31
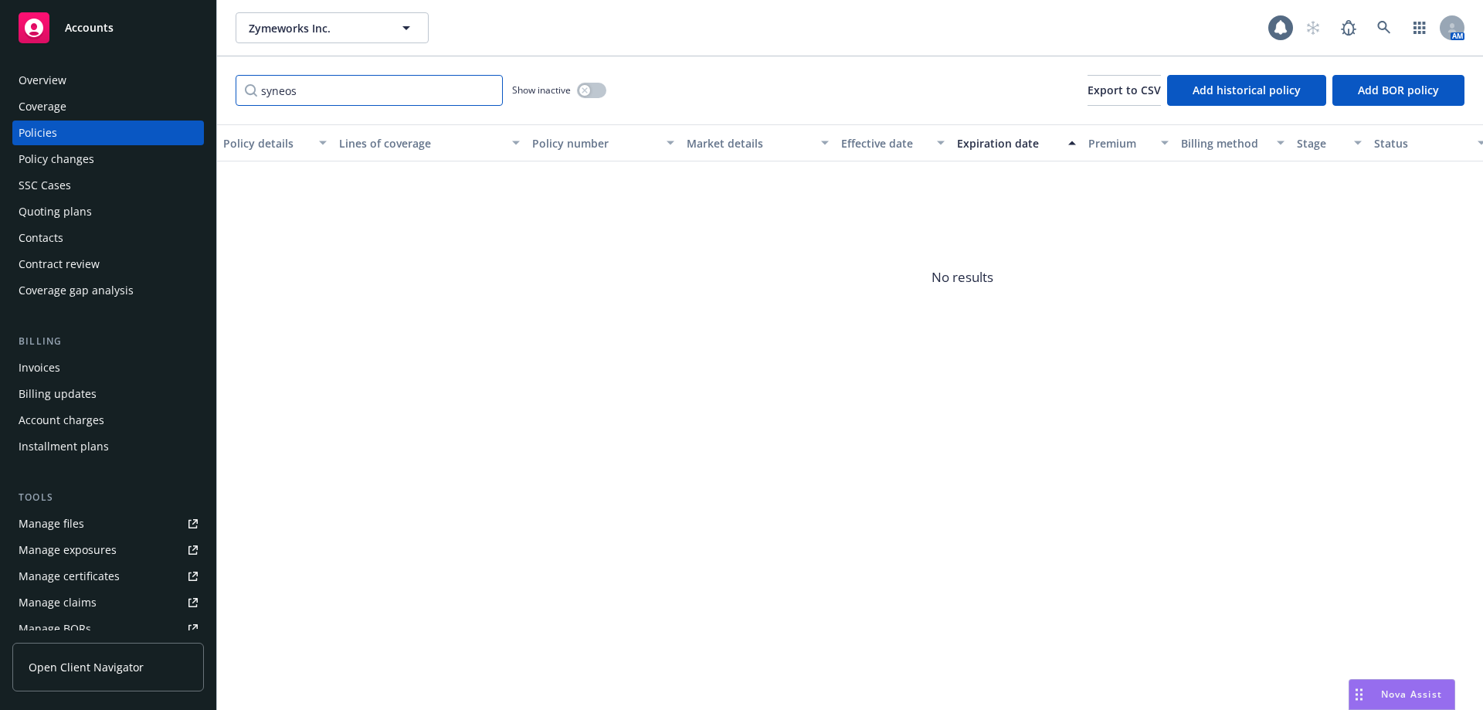
drag, startPoint x: 345, startPoint y: 90, endPoint x: 23, endPoint y: 75, distance: 322.5
click at [49, 88] on div "Accounts Overview Coverage Policies Policy changes SSC Cases Quoting plans Cont…" at bounding box center [741, 355] width 1483 height 710
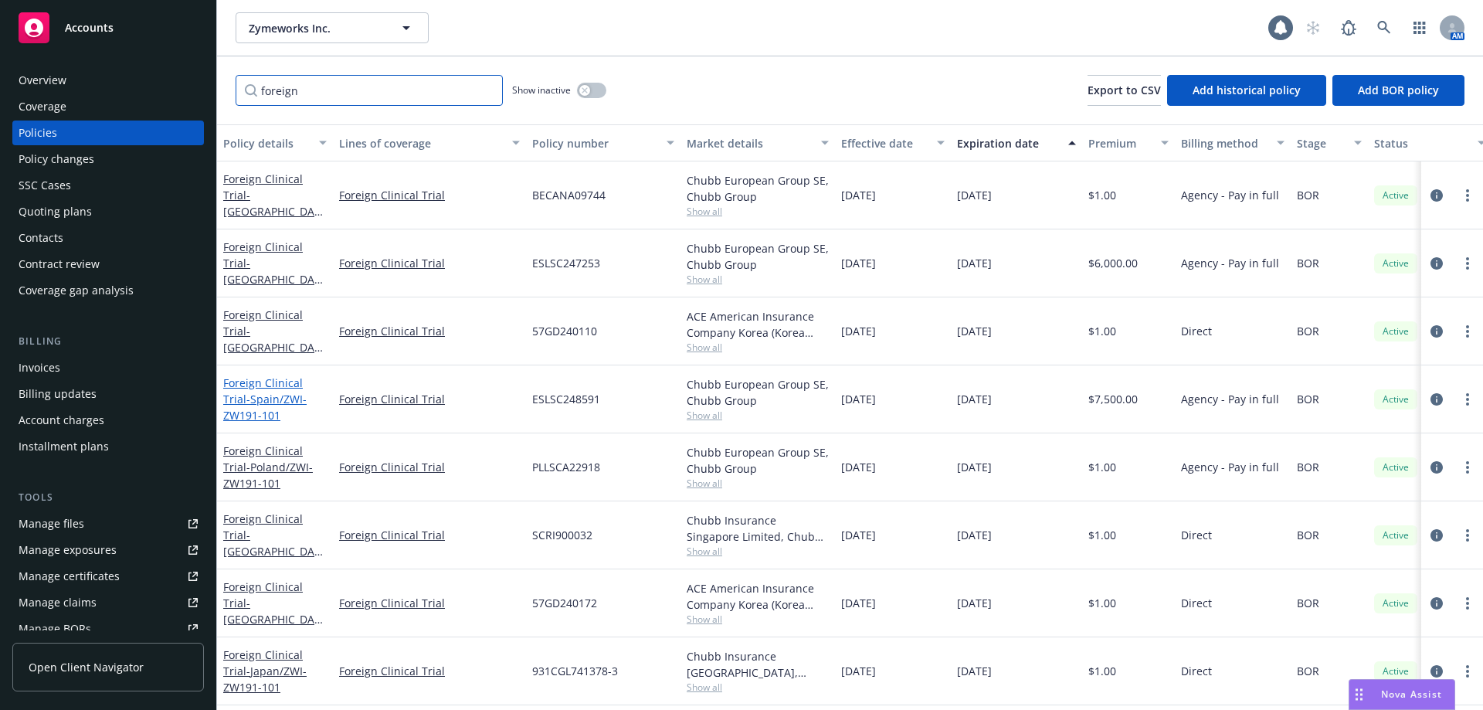
type input "foreign"
click at [278, 380] on link "Foreign Clinical Trial - [GEOGRAPHIC_DATA]/ZWI-ZW191-101" at bounding box center [264, 399] width 83 height 47
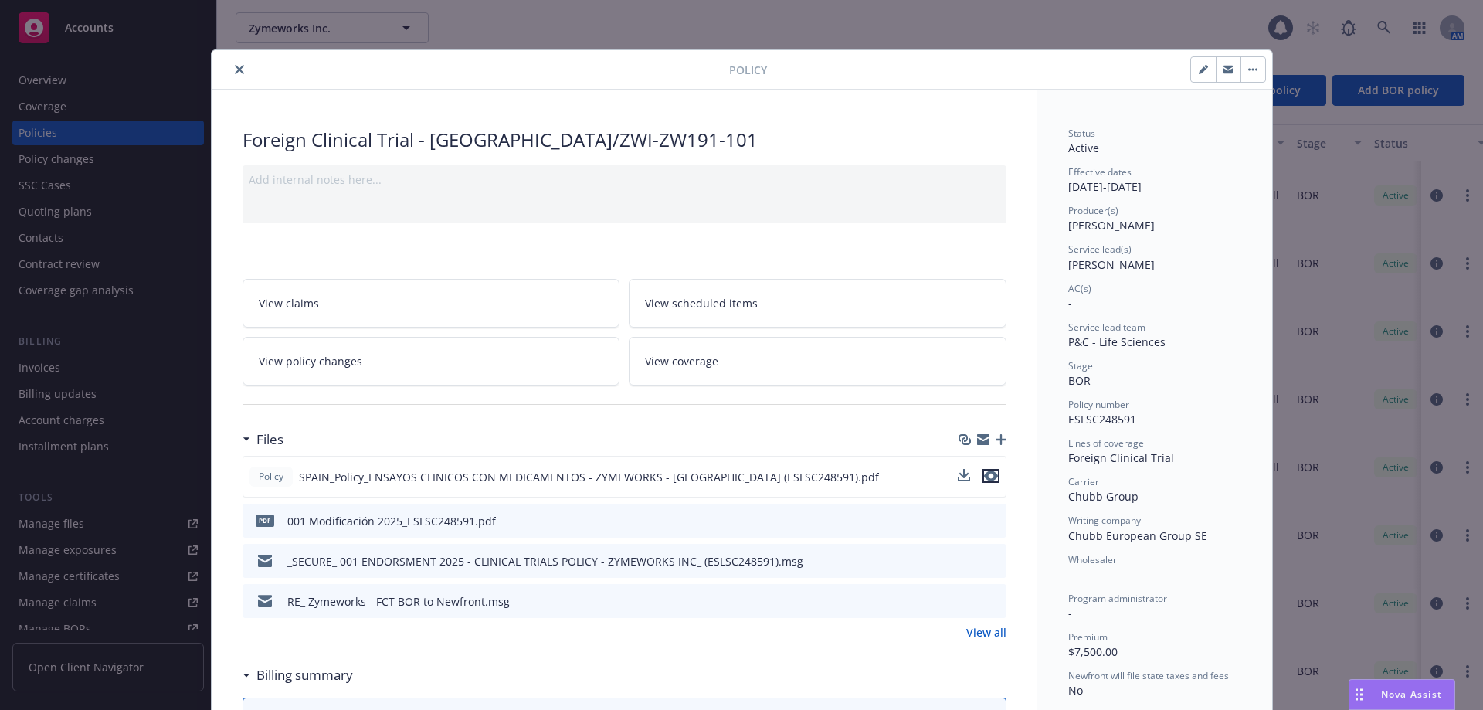
click at [987, 475] on icon "preview file" at bounding box center [991, 476] width 14 height 11
click at [230, 68] on button "close" at bounding box center [239, 69] width 19 height 19
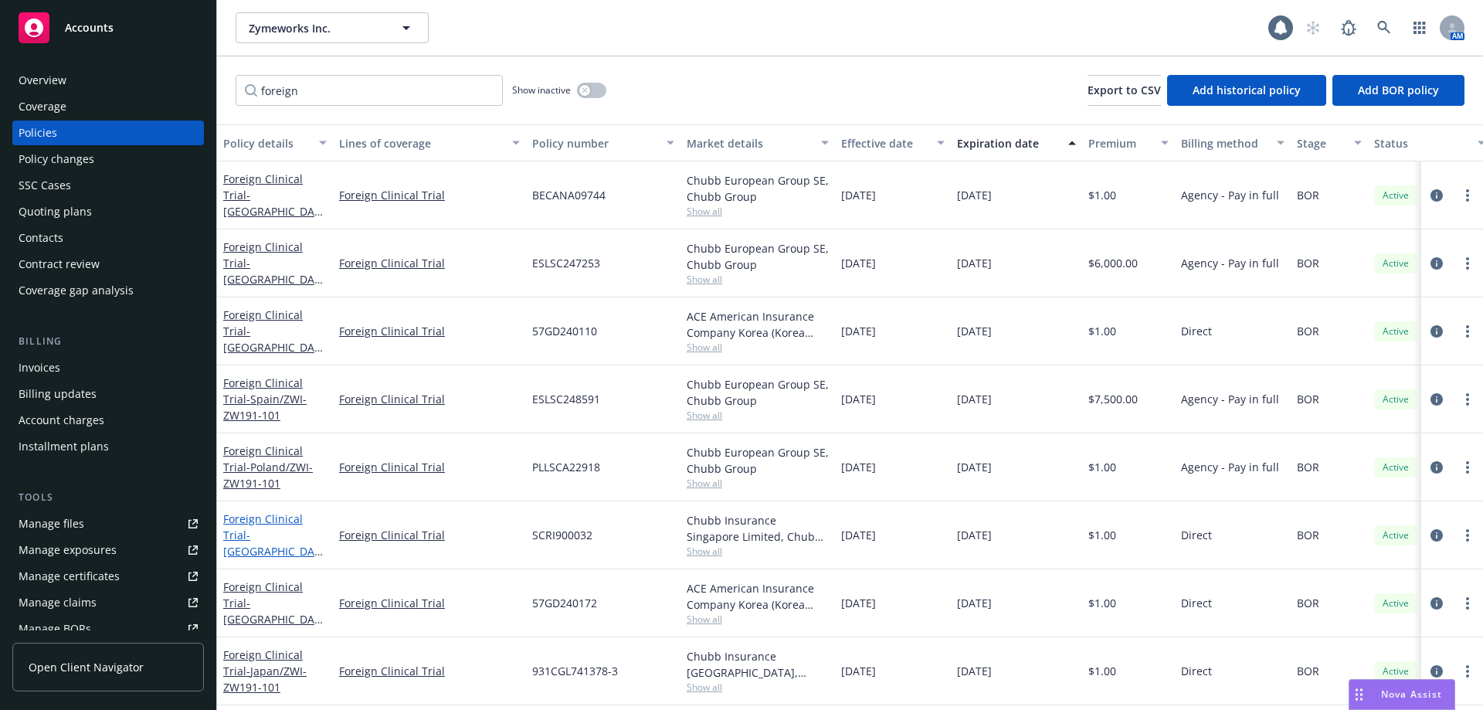
click at [270, 528] on span "- [GEOGRAPHIC_DATA]/ZWI-ZW191-101" at bounding box center [273, 551] width 100 height 47
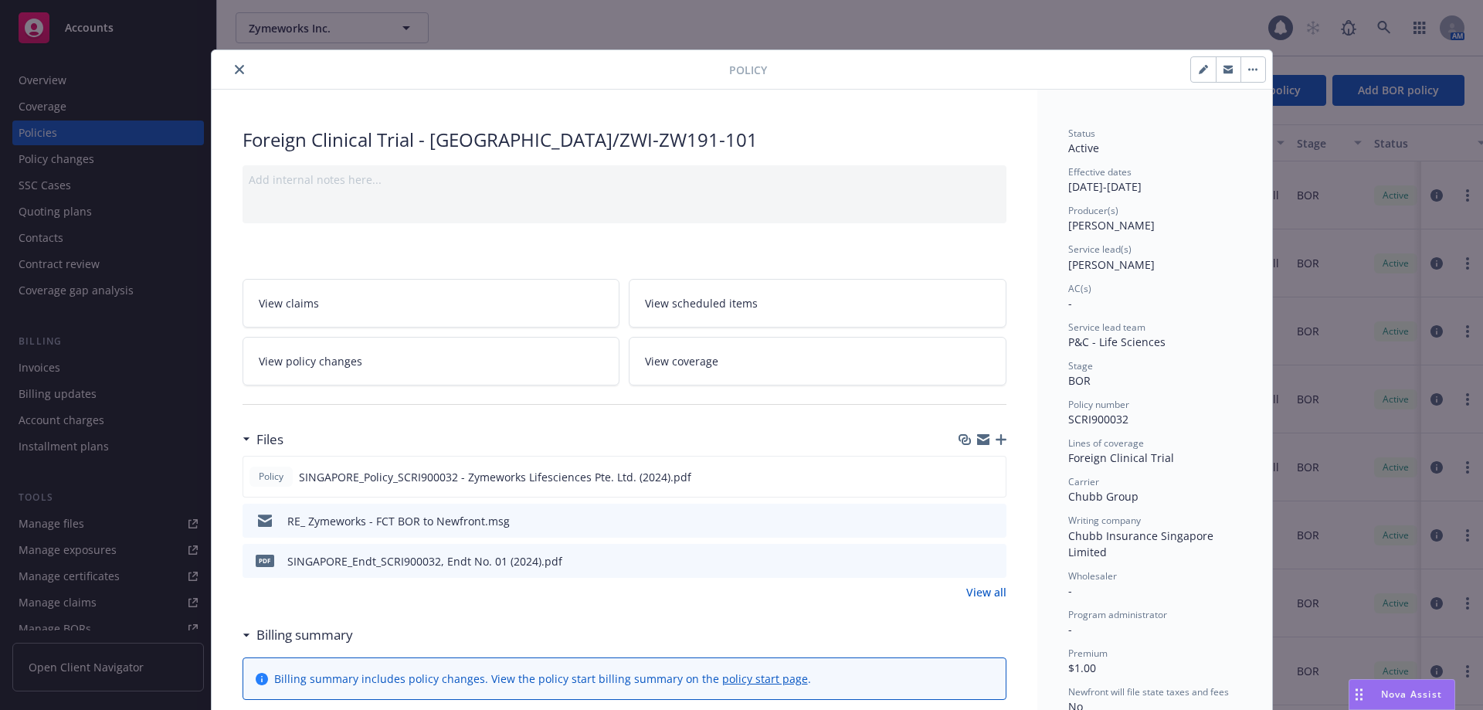
click at [235, 68] on icon "close" at bounding box center [239, 69] width 9 height 9
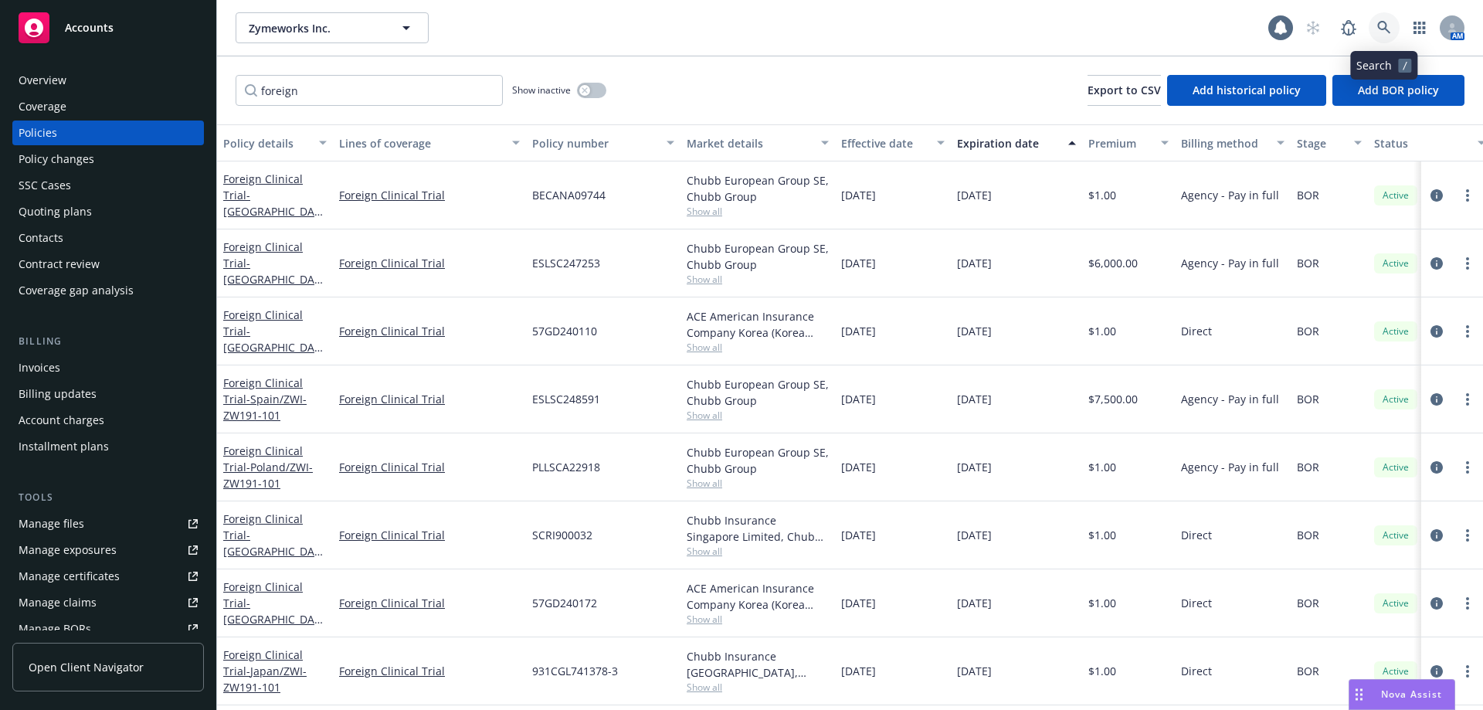
click at [1378, 26] on icon at bounding box center [1384, 27] width 13 height 13
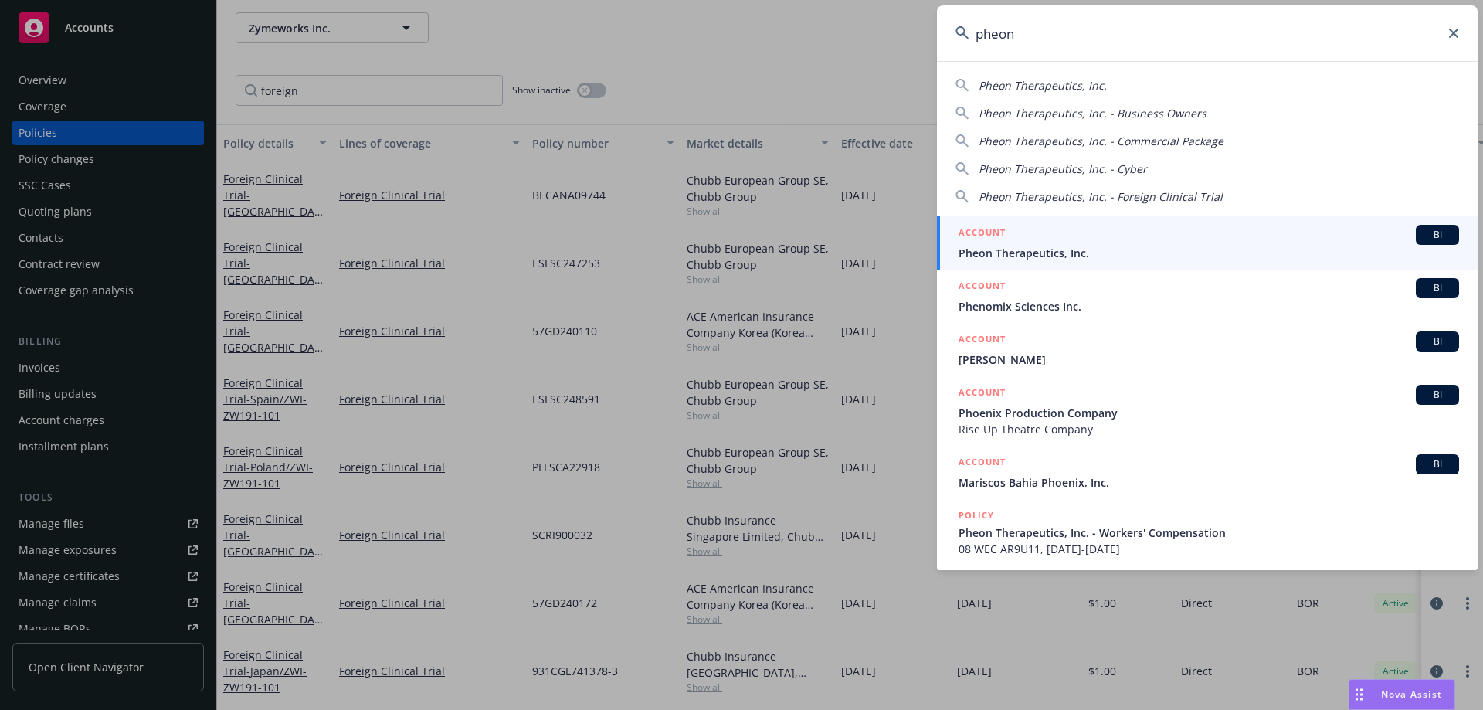
type input "pheon"
click at [1058, 249] on span "Pheon Therapeutics, Inc." at bounding box center [1209, 253] width 501 height 16
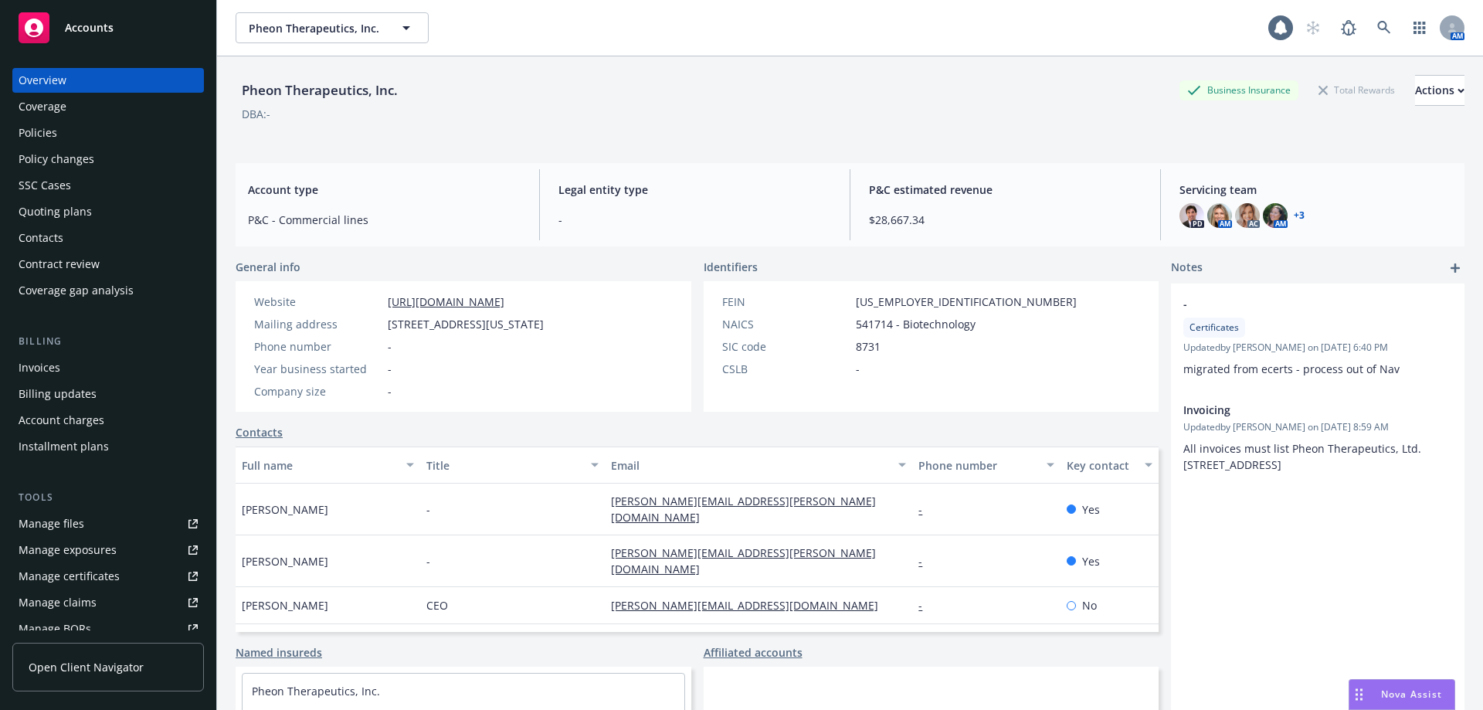
click at [66, 127] on div "Policies" at bounding box center [108, 133] width 179 height 25
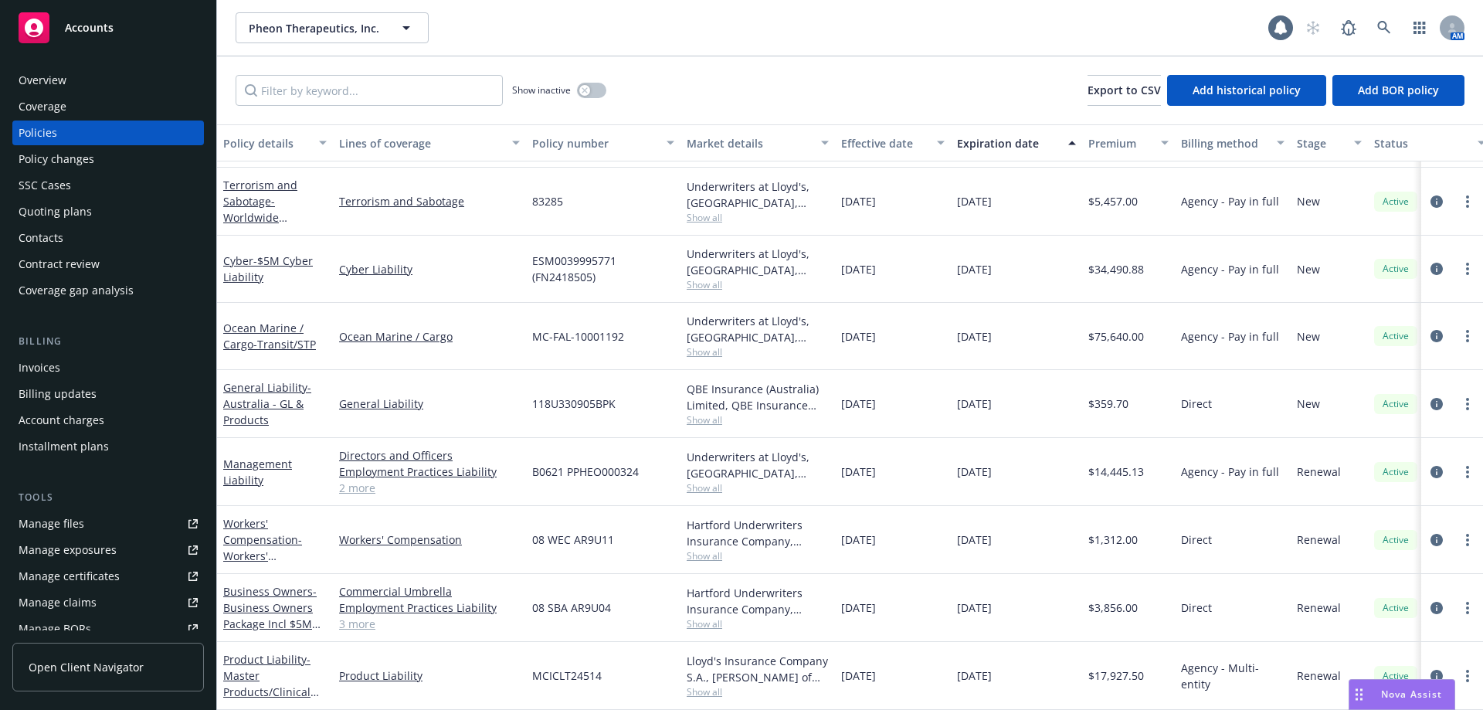
scroll to position [73, 0]
click at [706, 413] on span "Show all" at bounding box center [758, 419] width 142 height 13
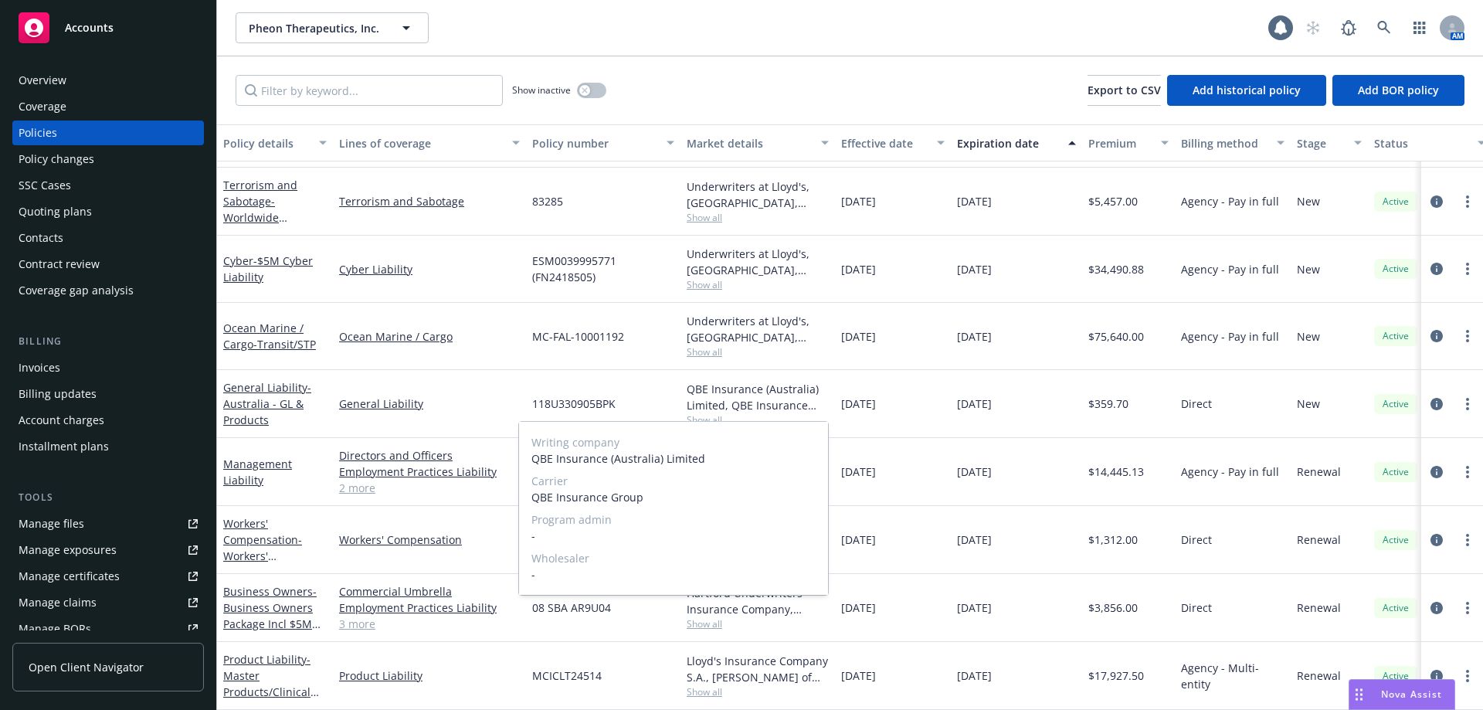
click at [706, 413] on span "Show all" at bounding box center [758, 419] width 142 height 13
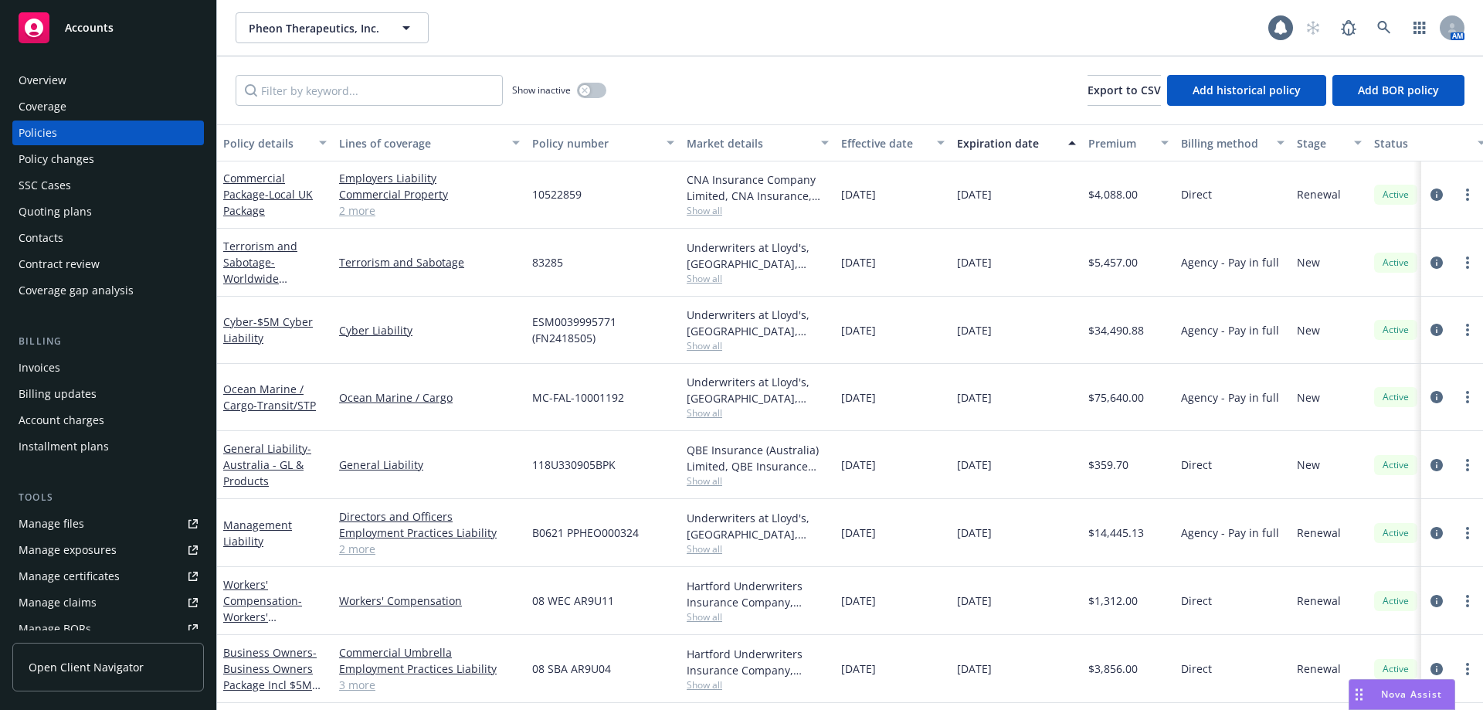
scroll to position [0, 0]
click at [1375, 29] on link at bounding box center [1384, 27] width 31 height 31
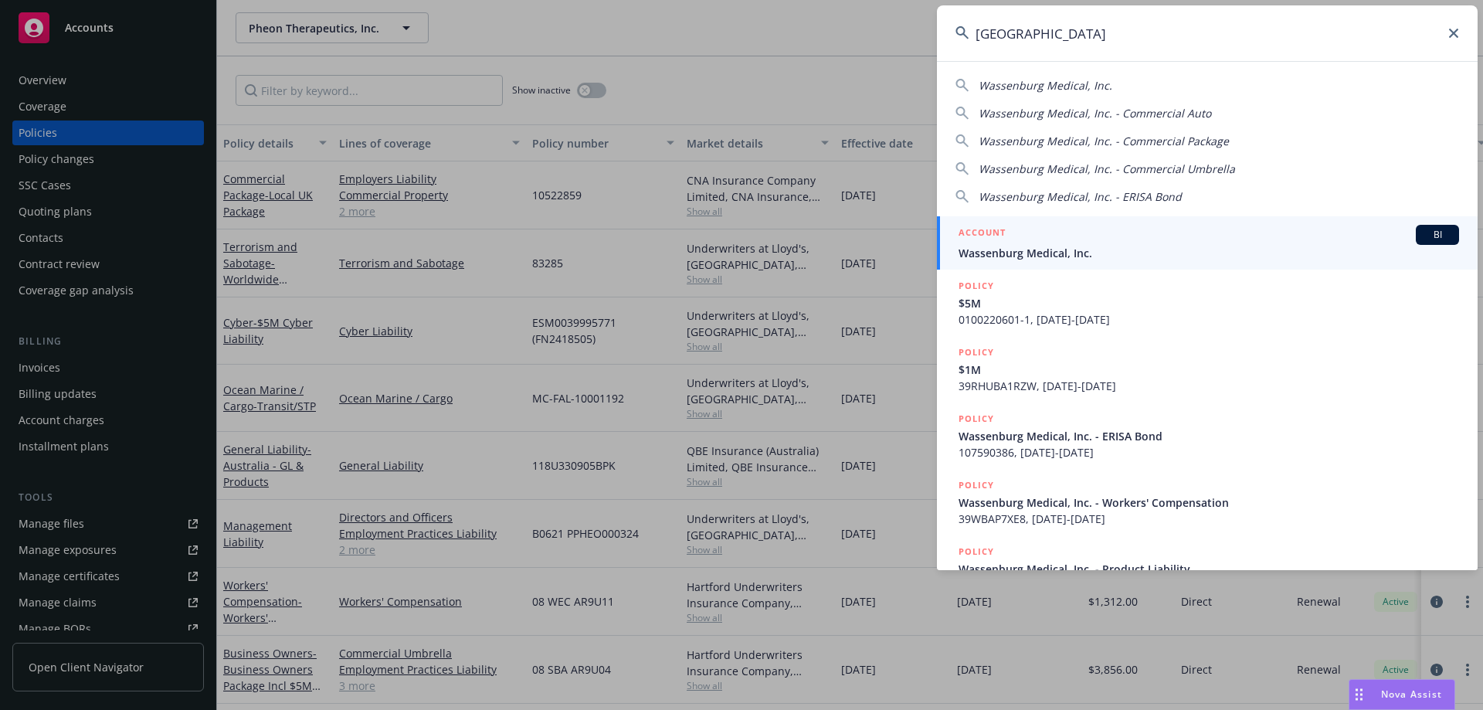
type input "[GEOGRAPHIC_DATA]"
click at [1084, 256] on span "Wassenburg Medical, Inc." at bounding box center [1209, 253] width 501 height 16
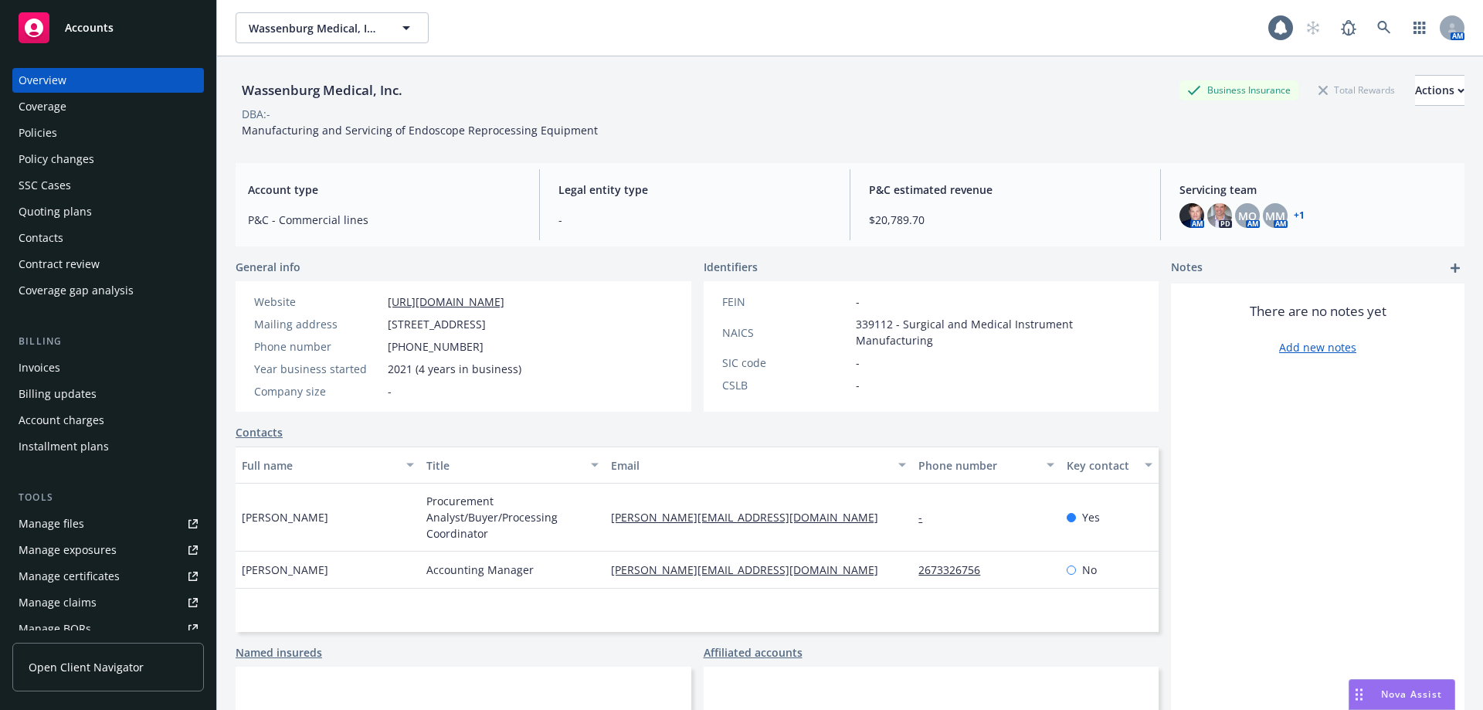
click at [47, 138] on div "Policies" at bounding box center [38, 133] width 39 height 25
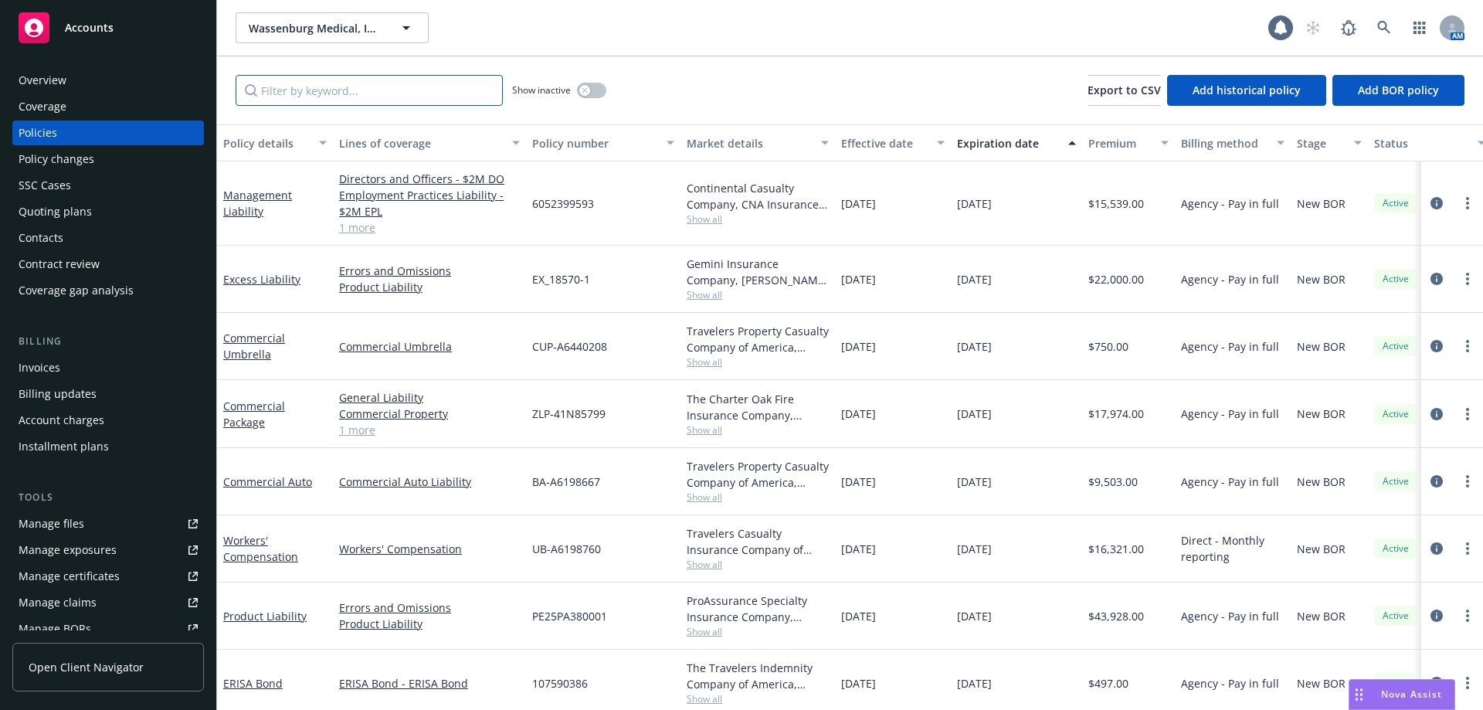
click at [352, 89] on input "Filter by keyword..." at bounding box center [369, 90] width 267 height 31
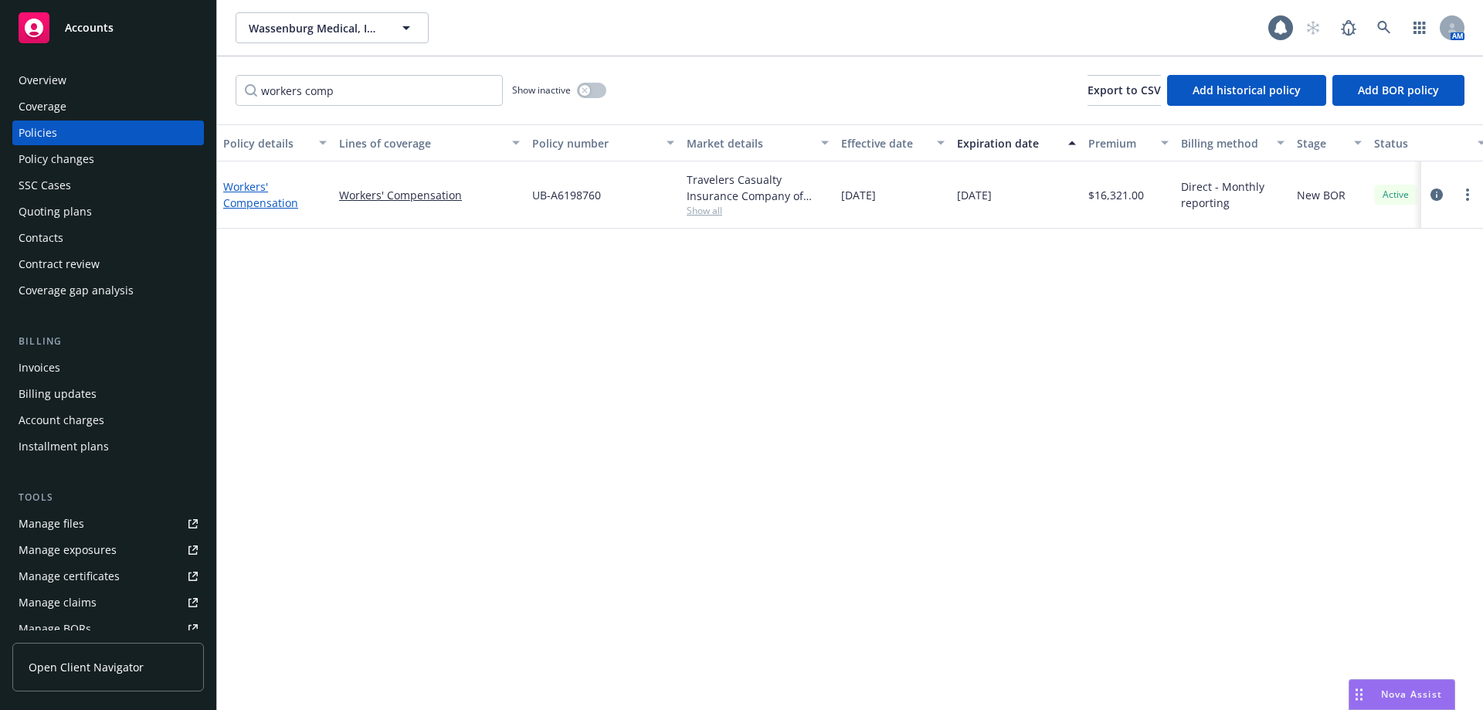
click at [251, 187] on link "Workers' Compensation" at bounding box center [260, 194] width 75 height 31
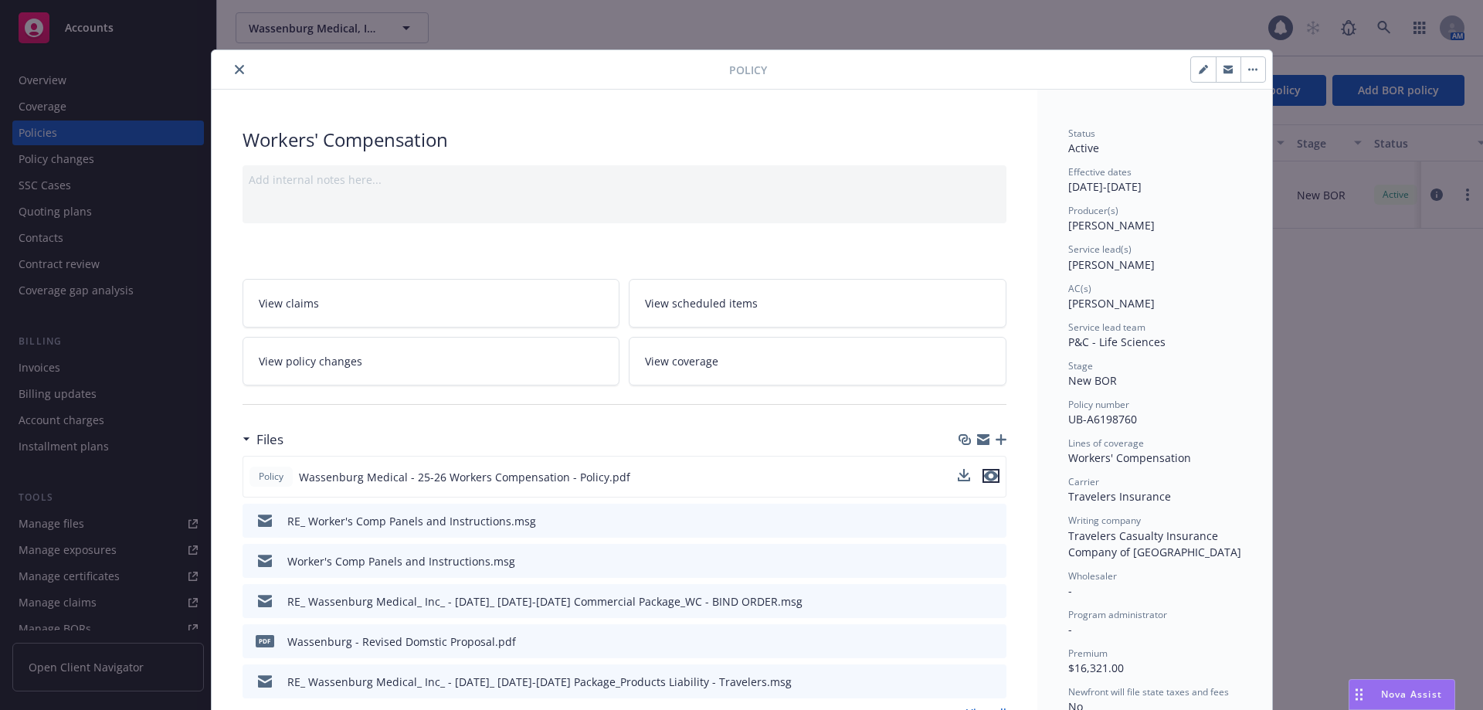
click at [990, 478] on icon "preview file" at bounding box center [991, 476] width 14 height 11
click at [235, 71] on icon "close" at bounding box center [239, 69] width 9 height 9
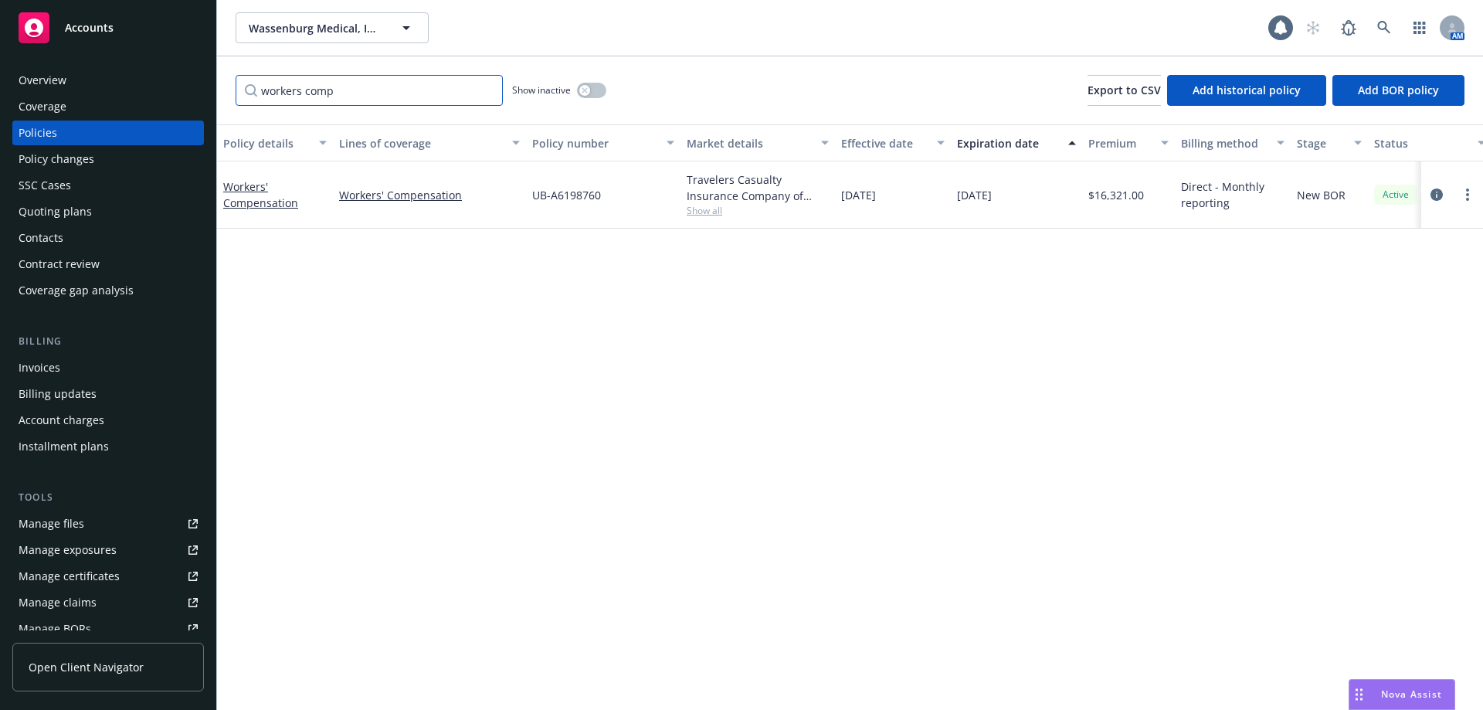
drag, startPoint x: 247, startPoint y: 81, endPoint x: 134, endPoint y: 61, distance: 114.6
click at [147, 63] on div "Accounts Overview Coverage Policies Policy changes SSC Cases Quoting plans Cont…" at bounding box center [741, 355] width 1483 height 710
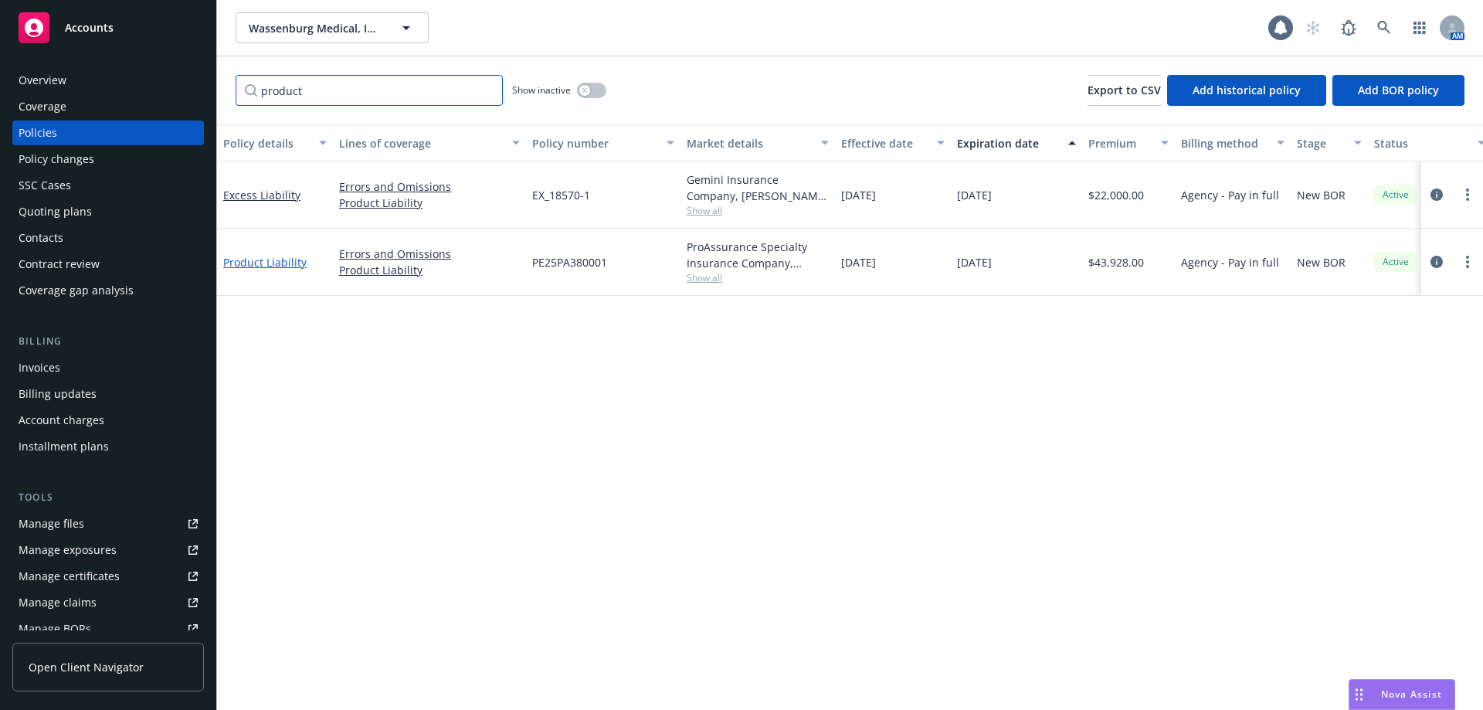
type input "product"
click at [287, 264] on link "Product Liability" at bounding box center [264, 262] width 83 height 15
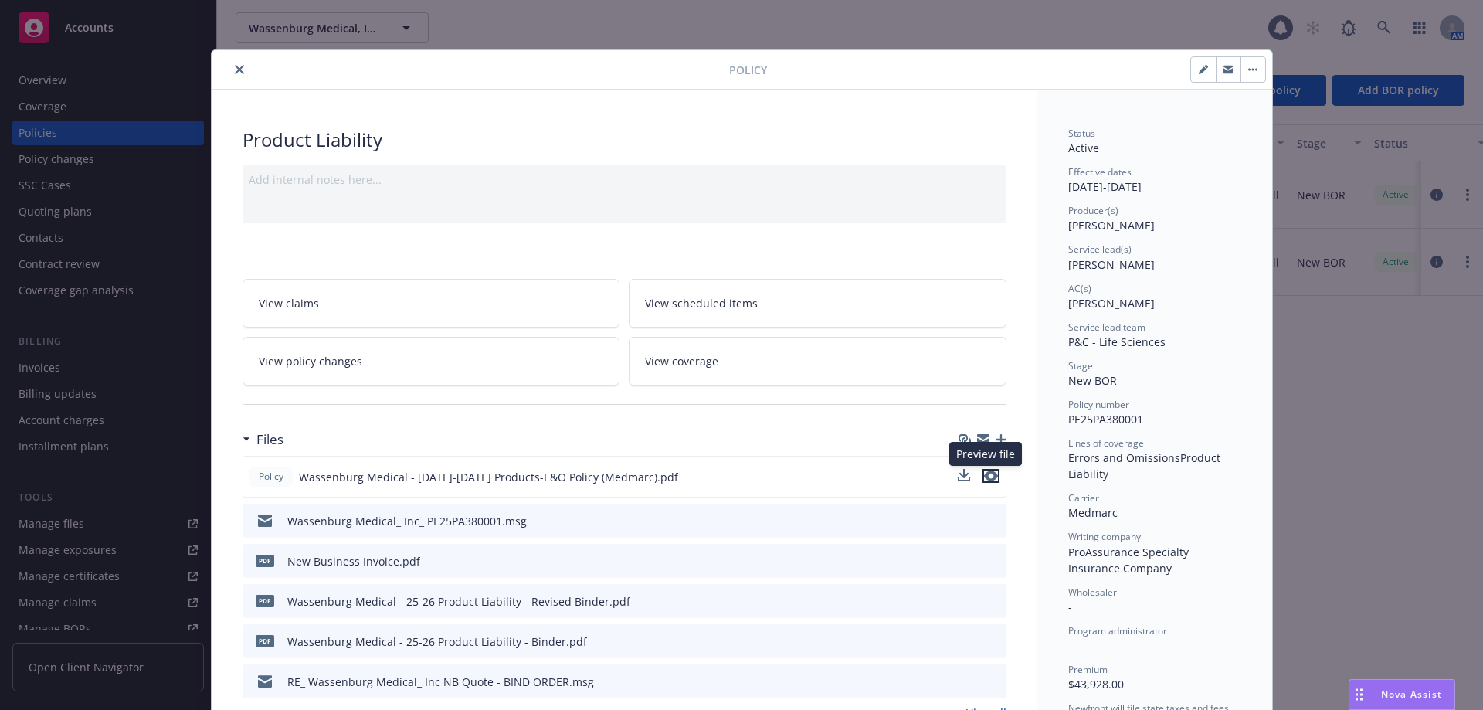
click at [991, 474] on icon "preview file" at bounding box center [991, 476] width 14 height 11
click at [230, 68] on button "close" at bounding box center [239, 69] width 19 height 19
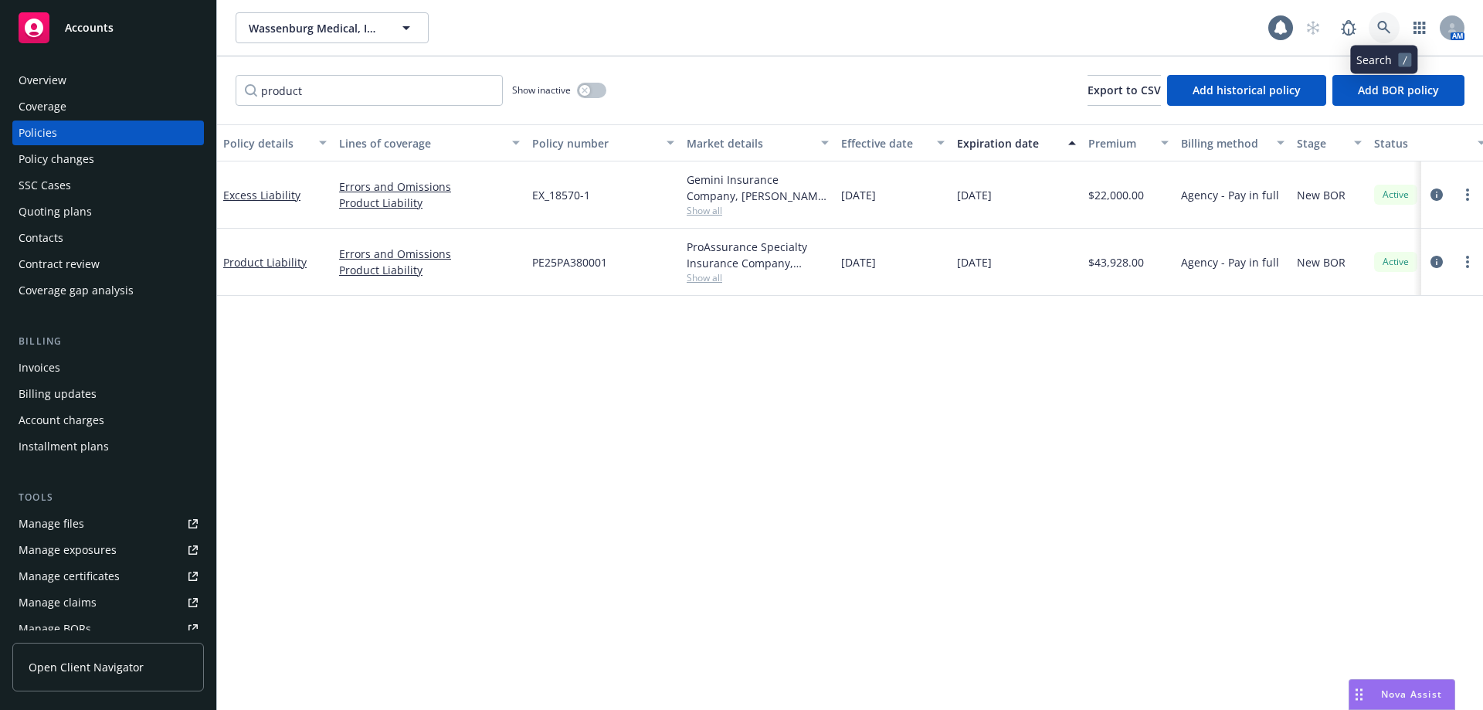
click at [1386, 25] on icon at bounding box center [1384, 27] width 13 height 13
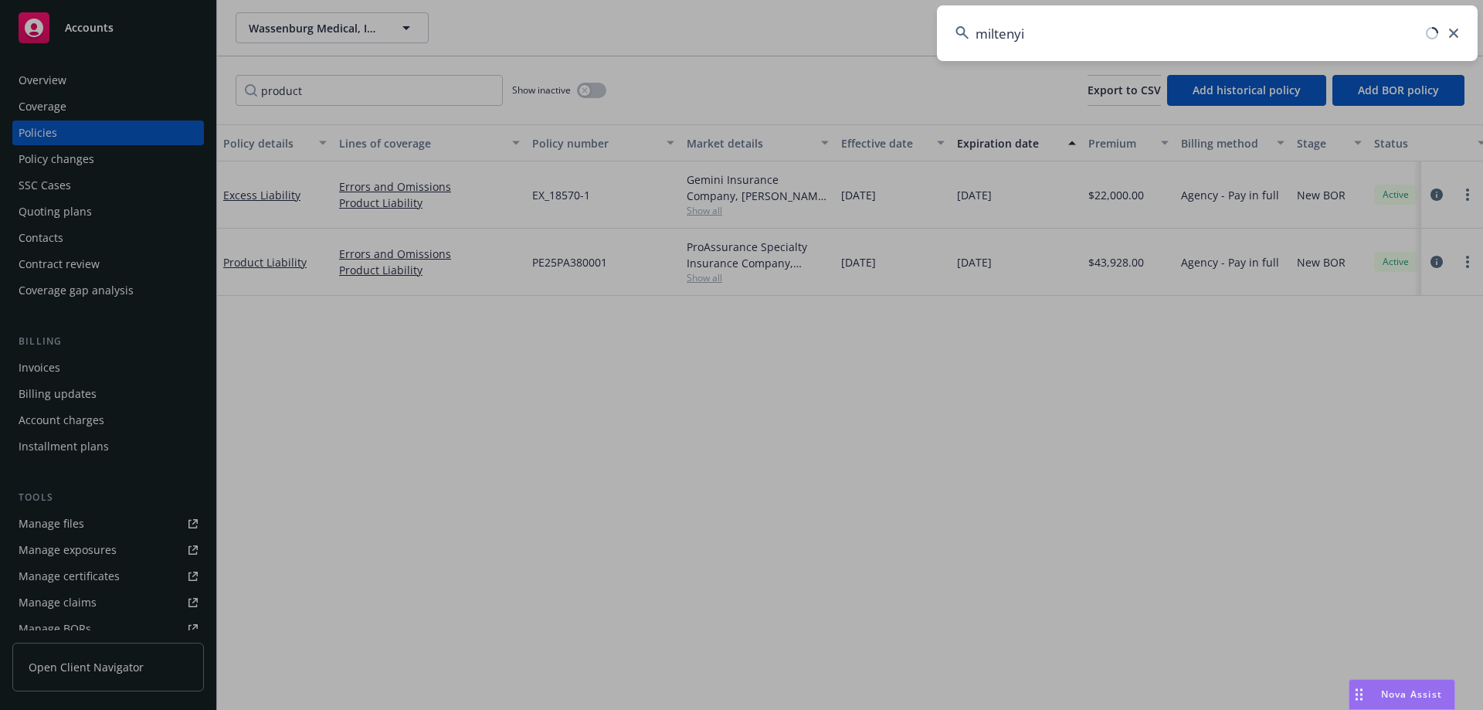
type input "miltenyi"
click at [1058, 33] on input "miltenyi" at bounding box center [1207, 33] width 541 height 56
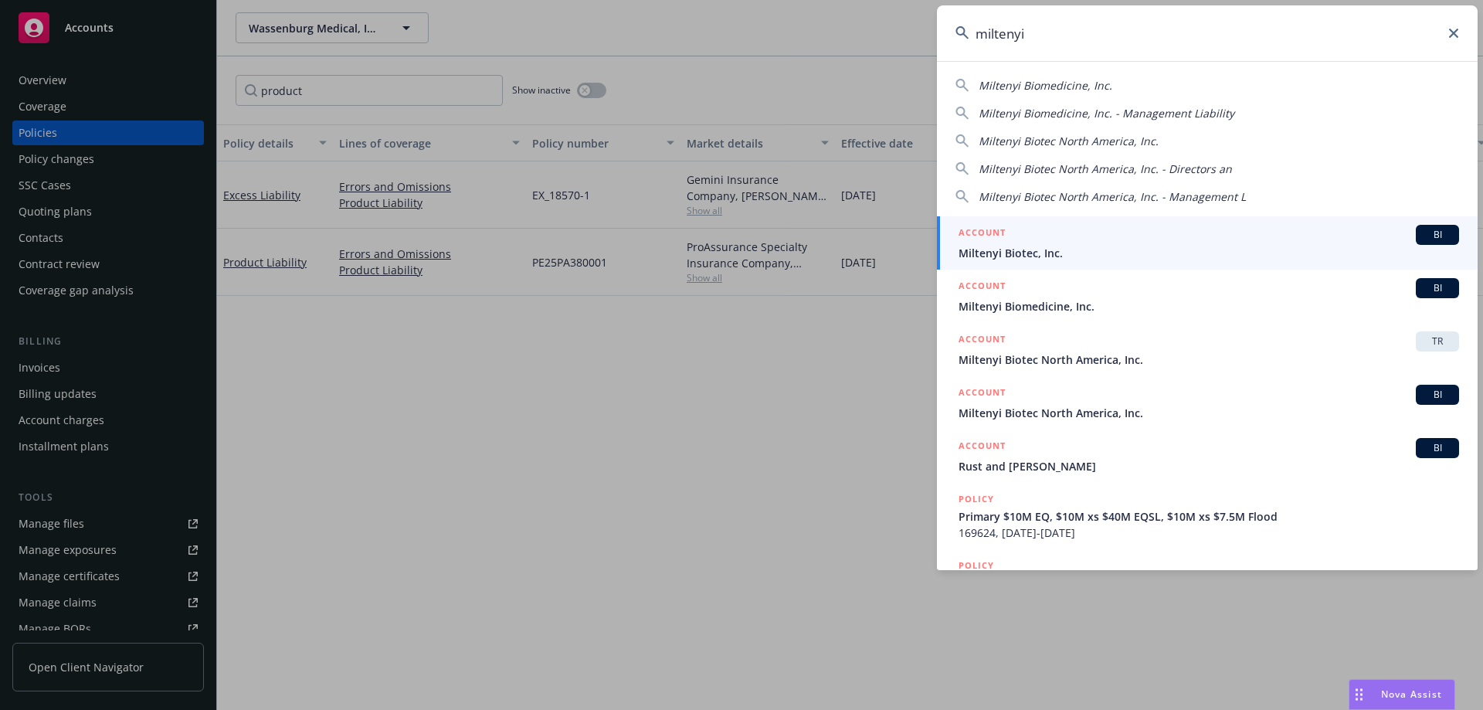
click at [1014, 236] on div "ACCOUNT BI" at bounding box center [1209, 235] width 501 height 20
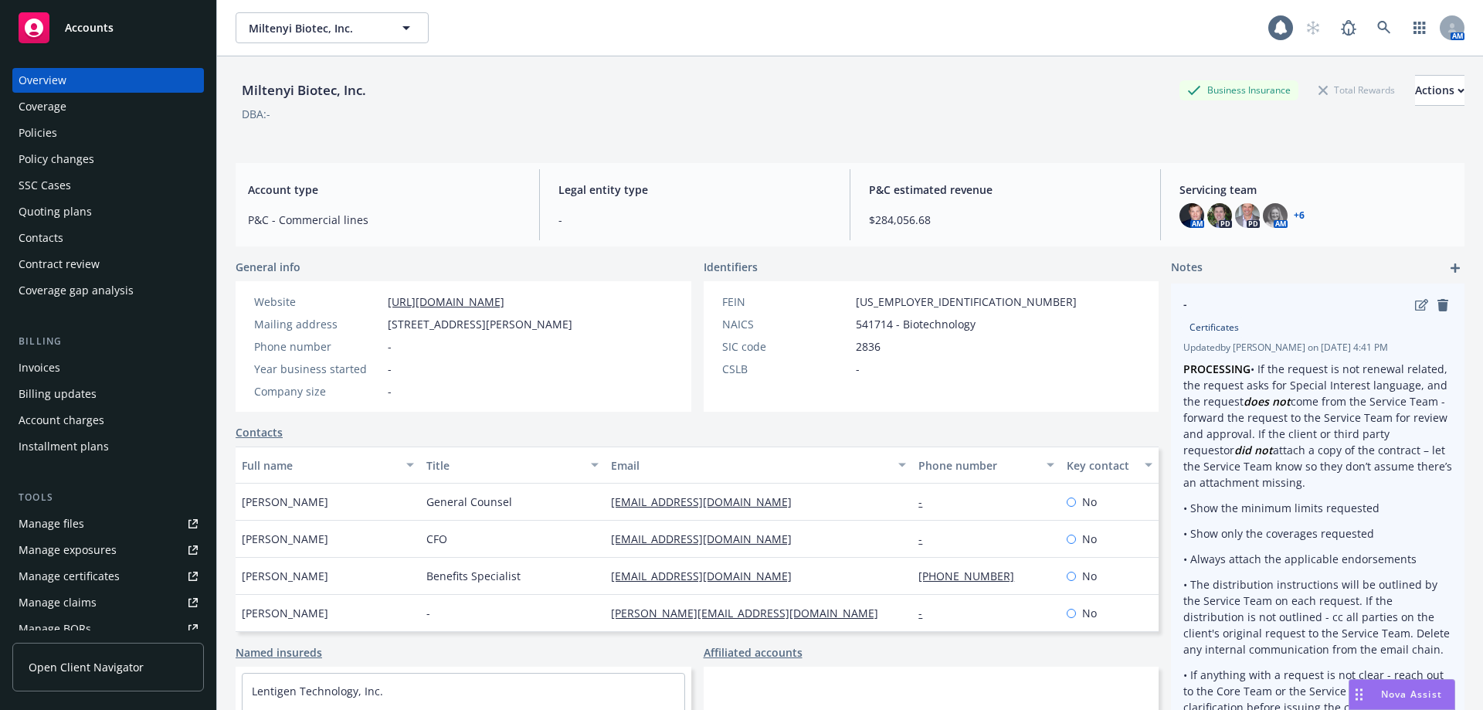
scroll to position [121, 0]
